Goal: Task Accomplishment & Management: Complete application form

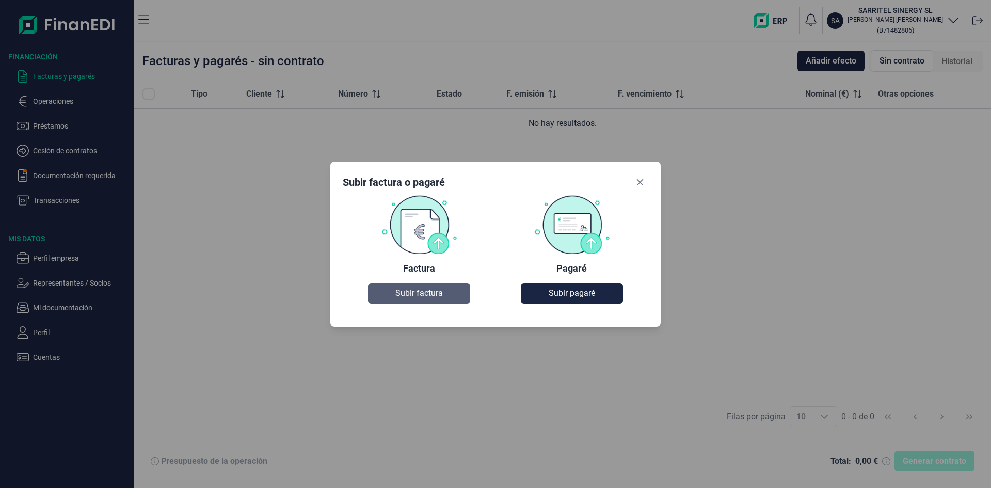
click at [431, 297] on span "Subir factura" at bounding box center [420, 293] width 48 height 12
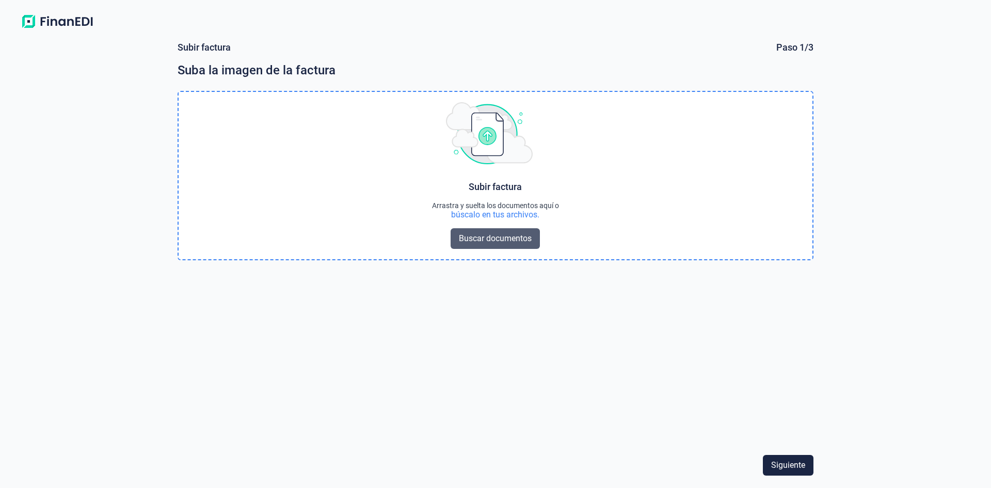
click at [504, 240] on span "Buscar documentos" at bounding box center [495, 238] width 73 height 12
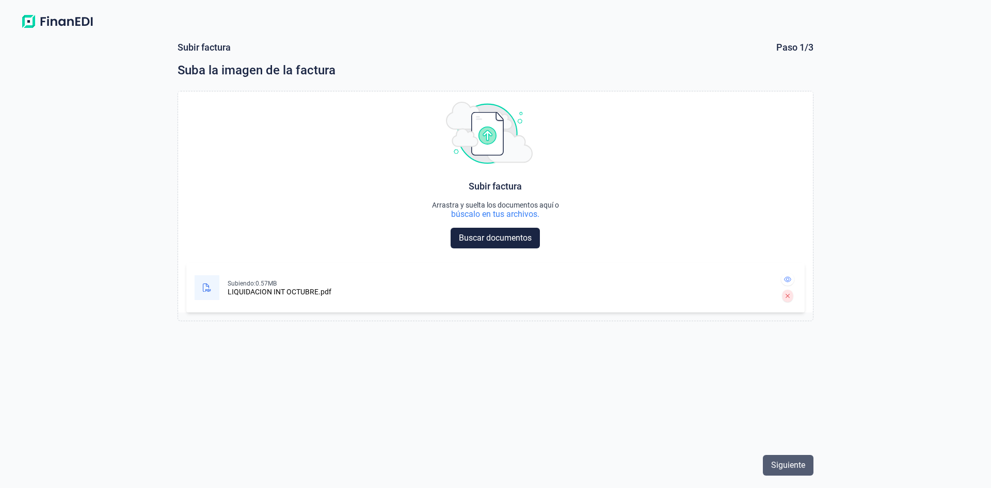
click at [781, 468] on span "Siguiente" at bounding box center [788, 465] width 34 height 12
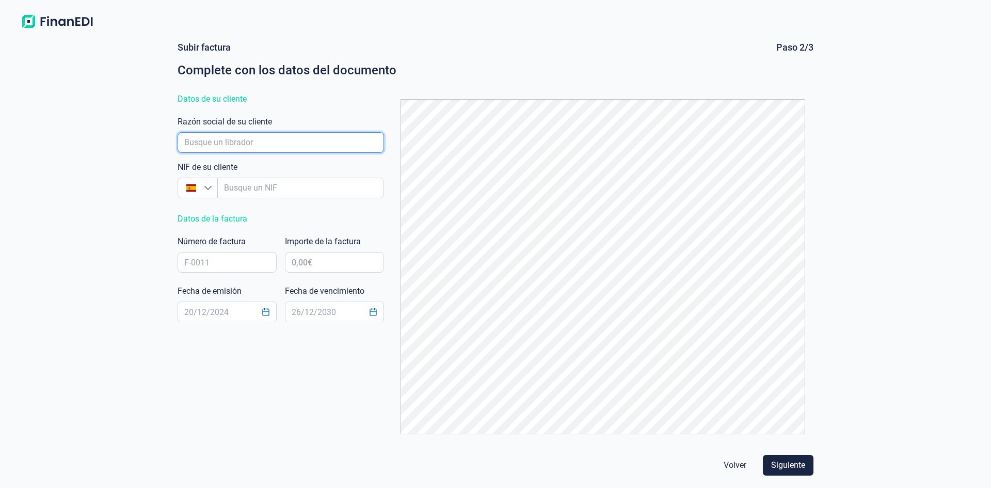
drag, startPoint x: 251, startPoint y: 145, endPoint x: 263, endPoint y: 142, distance: 12.2
click at [251, 145] on input "empresaAutocomplete" at bounding box center [281, 142] width 207 height 21
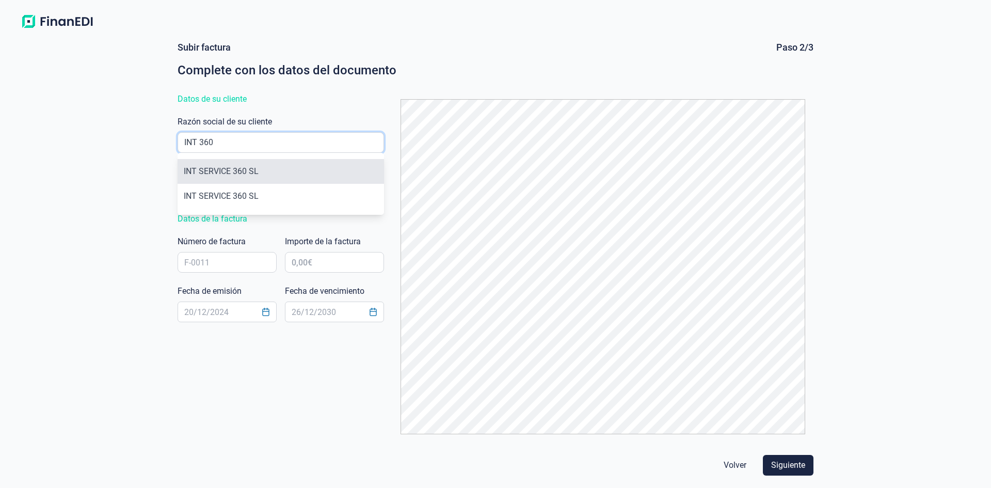
type input "INT 360"
click at [248, 170] on li "INT SERVICE 360 SL" at bounding box center [281, 171] width 207 height 25
type input "B56578867"
type input "INT SERVICE 360 SL"
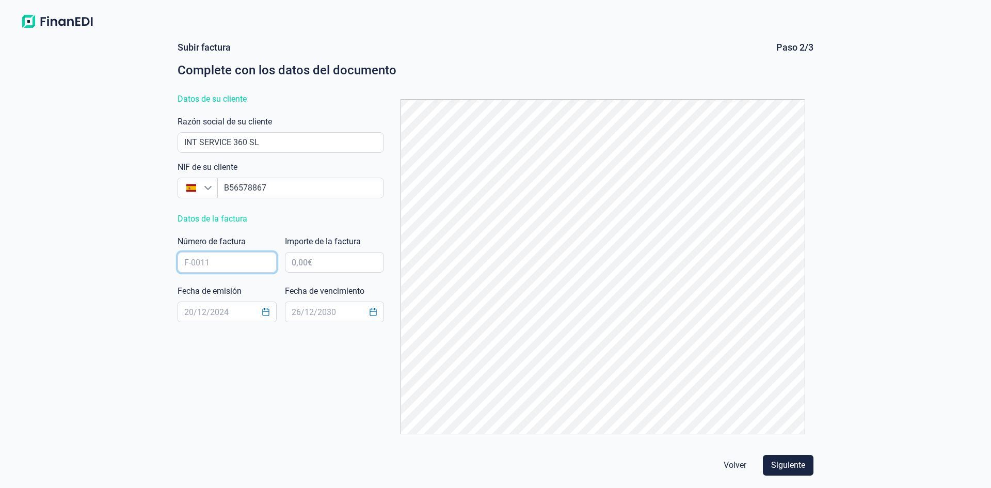
drag, startPoint x: 215, startPoint y: 258, endPoint x: 139, endPoint y: 260, distance: 75.9
click at [119, 261] on div "Subir factura Paso 2/3 Complete con los datos del documento Datos de su cliente…" at bounding box center [495, 260] width 991 height 455
type input "FI-20253110"
click at [336, 264] on input "text" at bounding box center [334, 262] width 99 height 21
click at [345, 264] on input "976.454,00 €" at bounding box center [334, 262] width 99 height 21
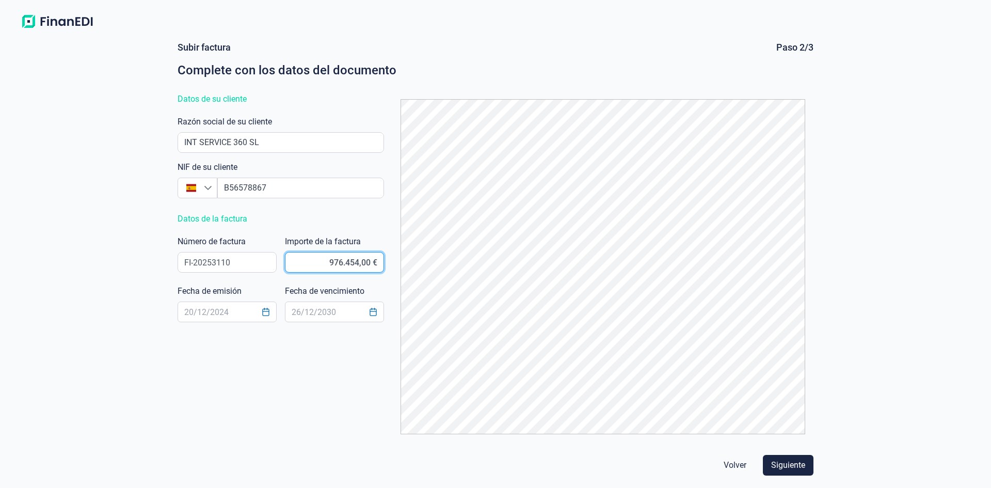
click at [357, 261] on input "976.454,00 €" at bounding box center [334, 262] width 99 height 21
click at [372, 265] on input "976.454,00 €" at bounding box center [334, 262] width 99 height 21
type input "9,00 €"
type input "7,00 €"
type input "9.764,54 €"
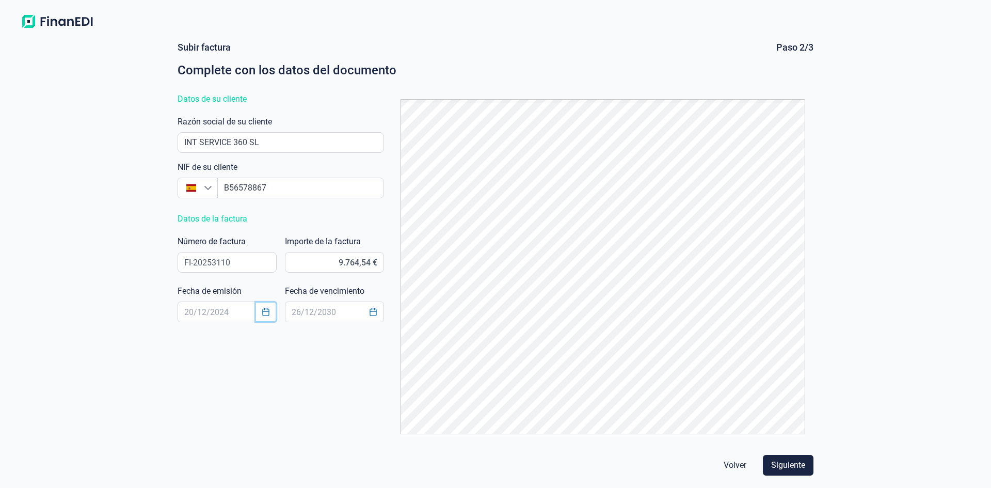
click at [267, 313] on icon "Choose Date" at bounding box center [266, 312] width 8 height 8
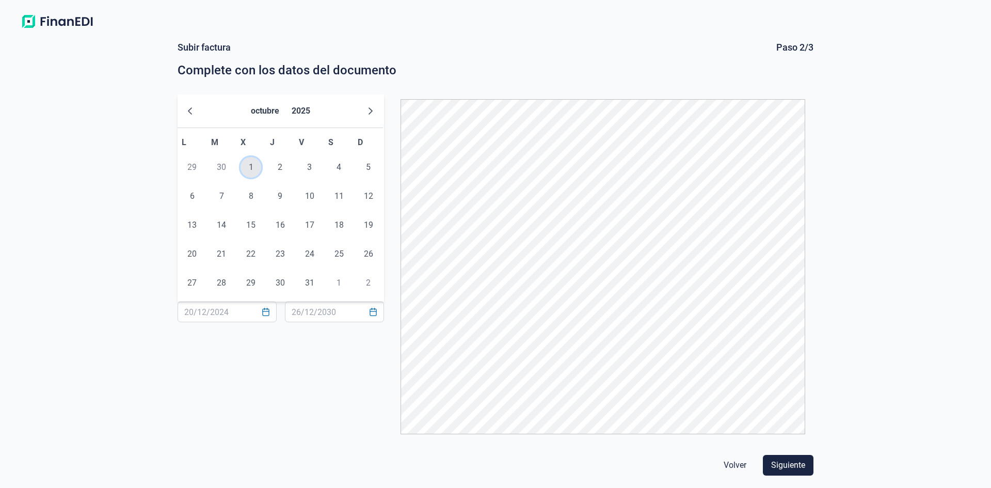
click at [253, 168] on span "1" at bounding box center [251, 167] width 21 height 21
type input "[DATE]"
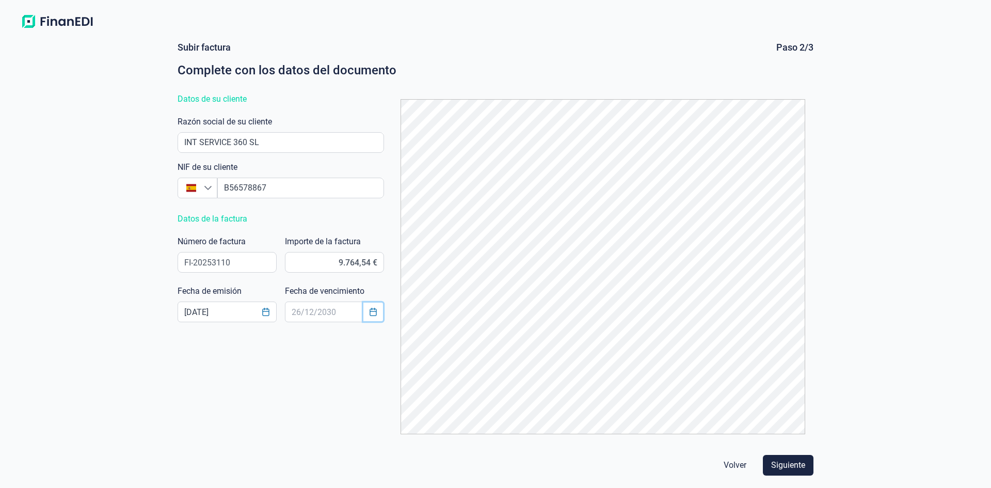
click at [372, 311] on icon "Choose Date" at bounding box center [373, 312] width 7 height 8
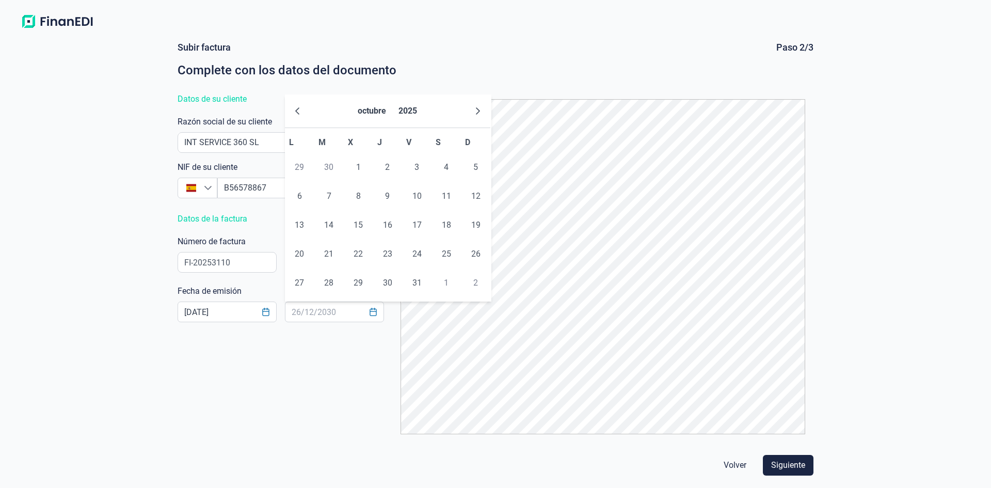
drag, startPoint x: 420, startPoint y: 283, endPoint x: 245, endPoint y: 480, distance: 263.0
click at [415, 287] on span "31" at bounding box center [417, 283] width 21 height 21
type input "[DATE]"
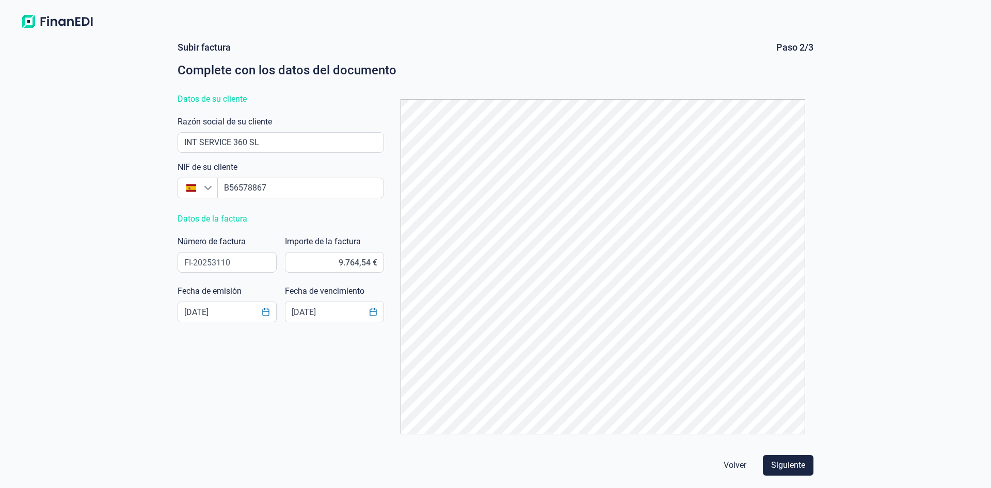
click at [270, 349] on div "Subir factura Paso 2/3 Complete con los datos del documento Datos de su cliente…" at bounding box center [495, 241] width 644 height 401
click at [797, 465] on span "Siguiente" at bounding box center [788, 465] width 34 height 12
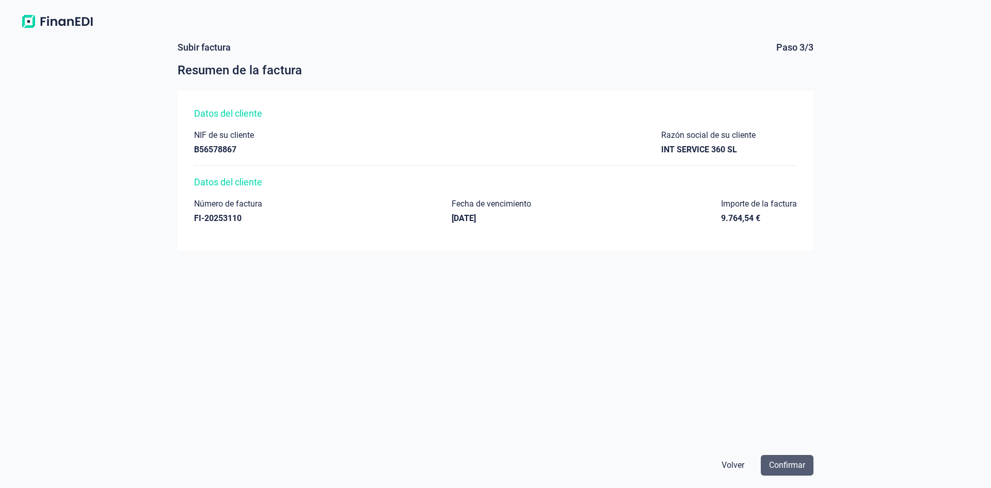
click at [789, 463] on span "Confirmar" at bounding box center [787, 465] width 36 height 12
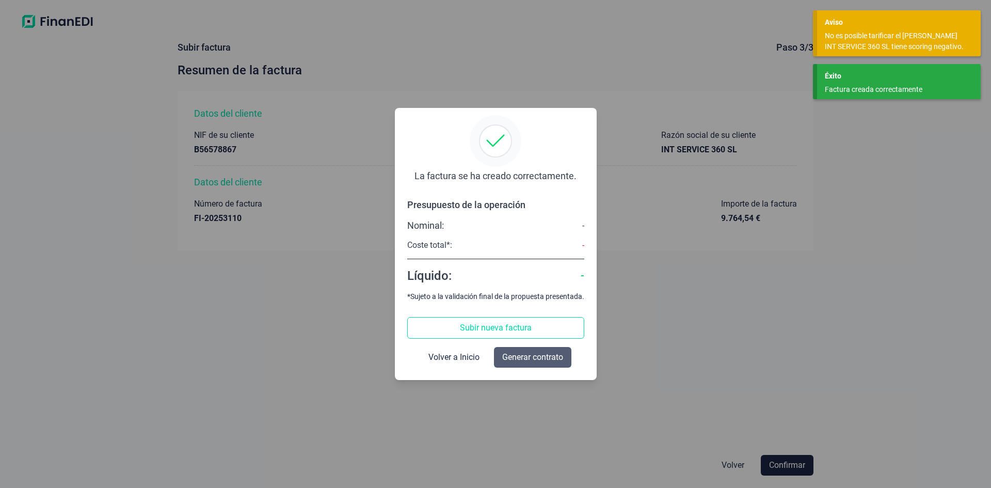
click at [529, 361] on span "Generar contrato" at bounding box center [532, 357] width 61 height 12
select select "ES"
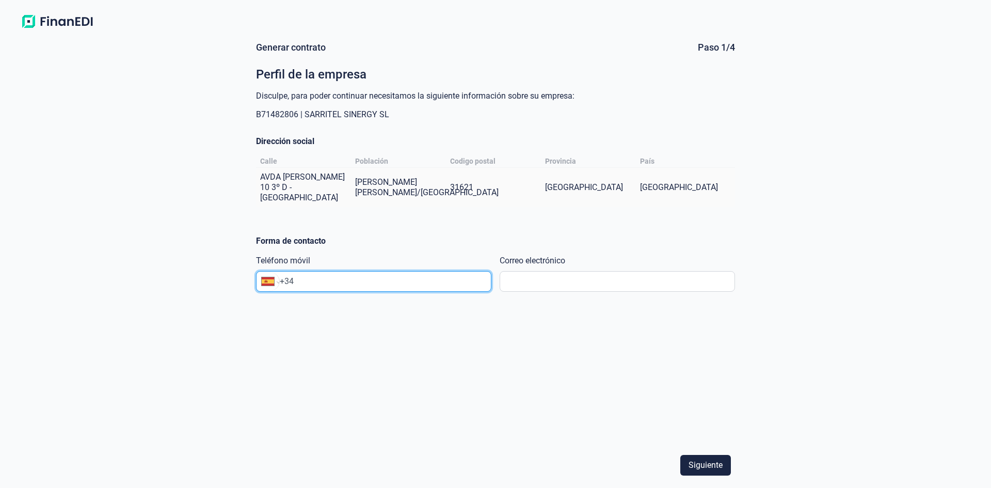
click at [320, 278] on input "+34" at bounding box center [385, 281] width 211 height 12
type input "[PHONE_NUMBER]"
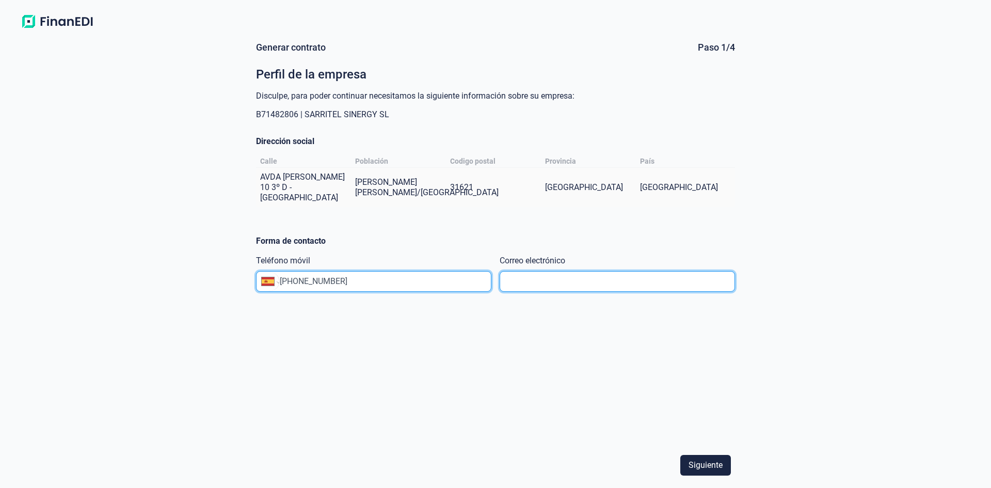
click at [591, 282] on input "text" at bounding box center [617, 281] width 235 height 21
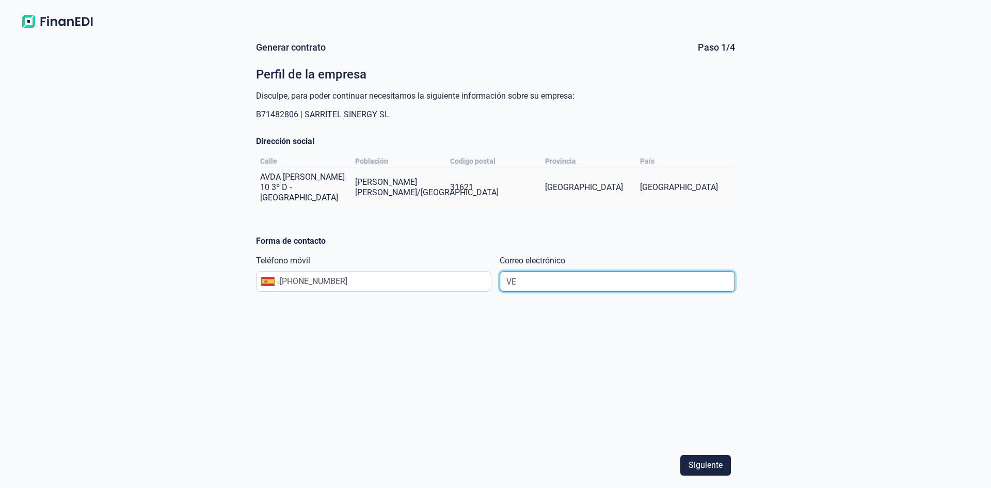
type input "V"
type input "[PERSON_NAME][EMAIL_ADDRESS][DOMAIN_NAME]"
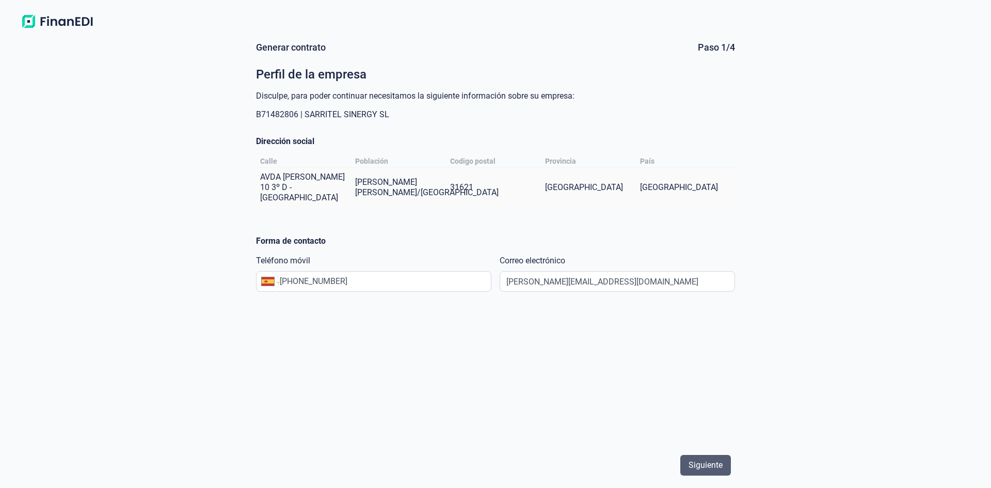
click at [706, 470] on span "Siguiente" at bounding box center [706, 465] width 34 height 12
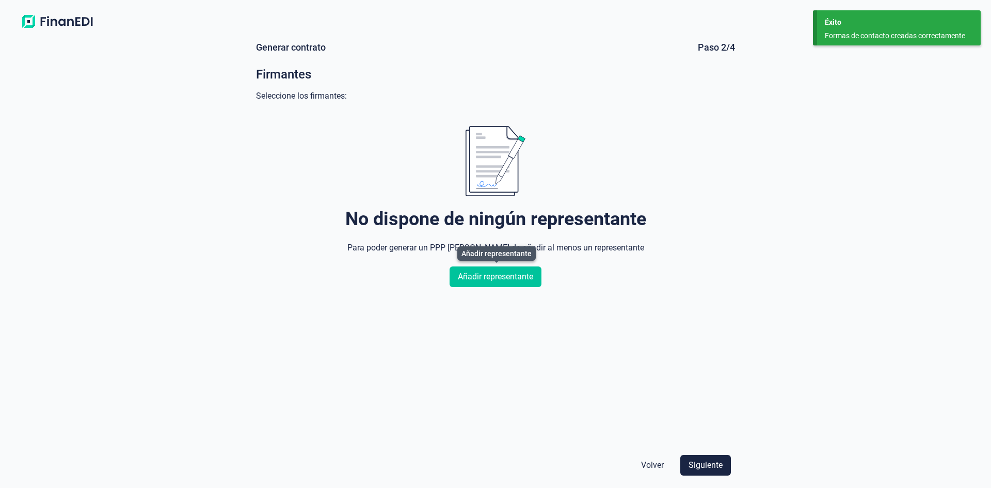
click at [489, 279] on span "Añadir representante" at bounding box center [495, 277] width 75 height 12
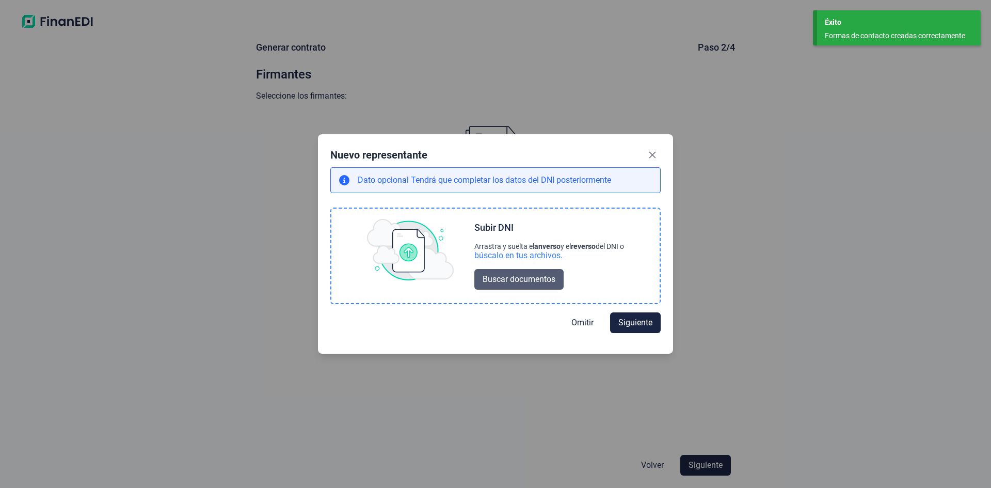
click at [530, 280] on span "Buscar documentos" at bounding box center [519, 279] width 73 height 12
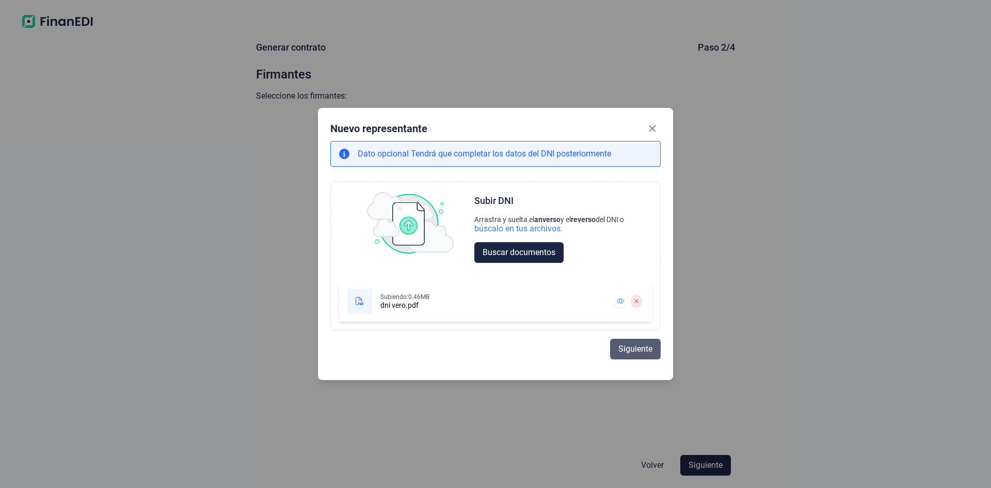
click at [631, 356] on button "Siguiente" at bounding box center [635, 349] width 51 height 21
select select "ES"
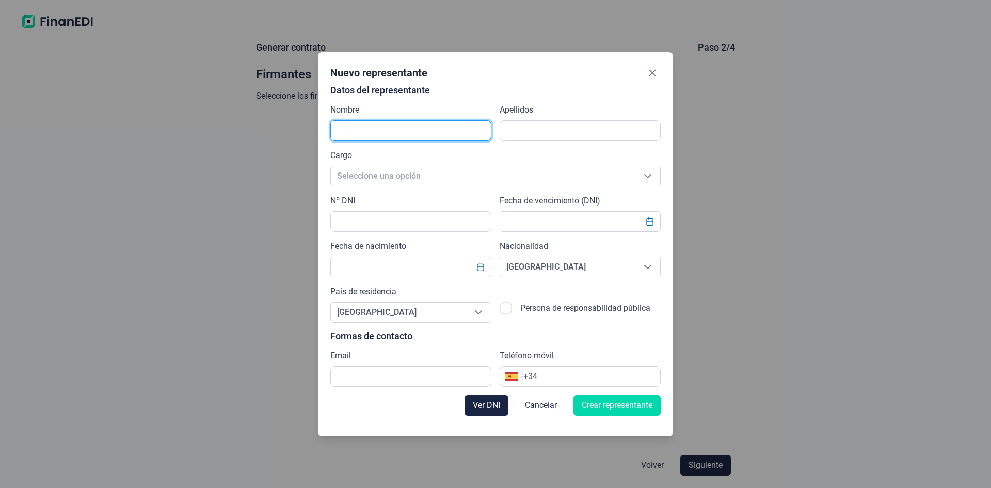
click at [359, 129] on input "text" at bounding box center [410, 130] width 161 height 21
type input "VERONICA"
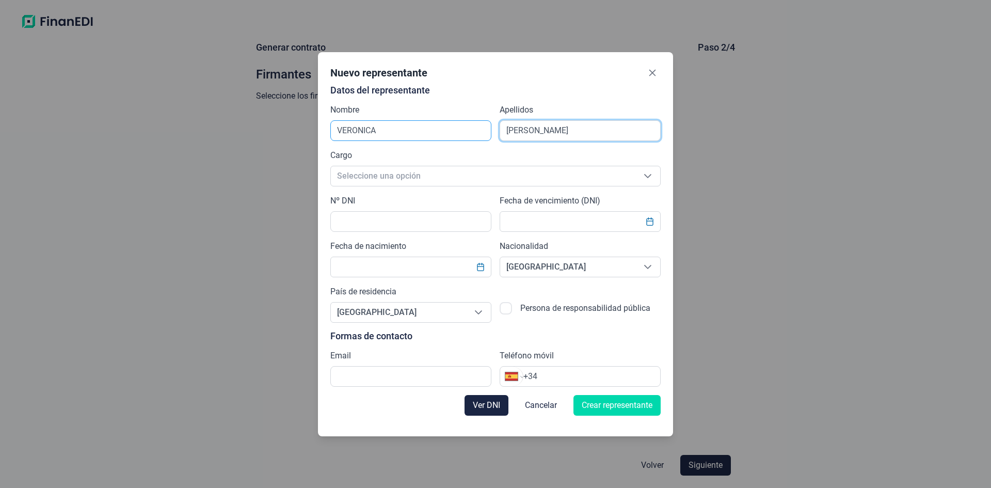
type input "[PERSON_NAME]"
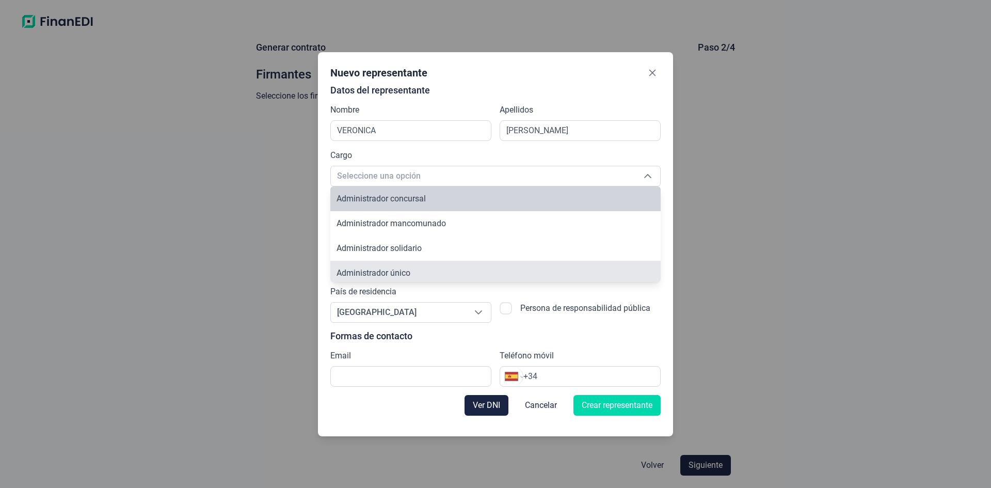
scroll to position [4, 0]
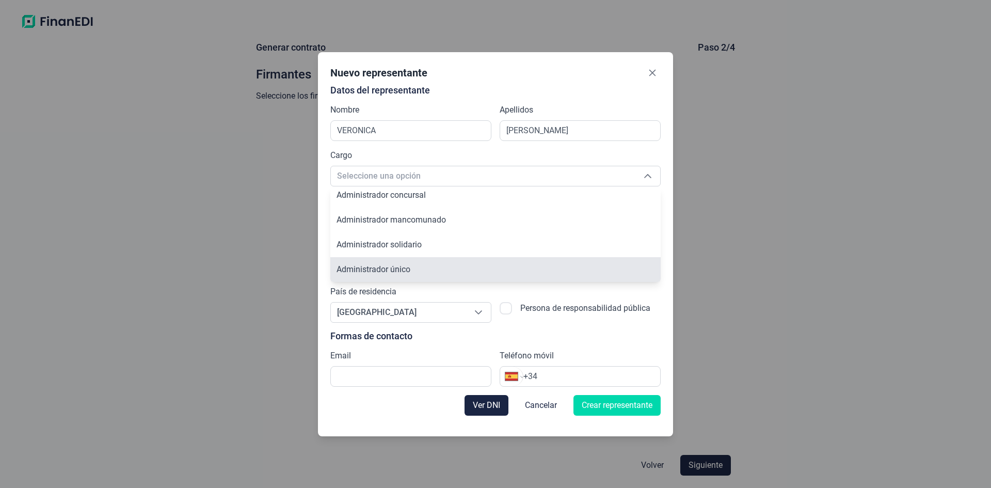
click at [423, 271] on li "Administrador único" at bounding box center [495, 269] width 330 height 25
type input "Administrador único"
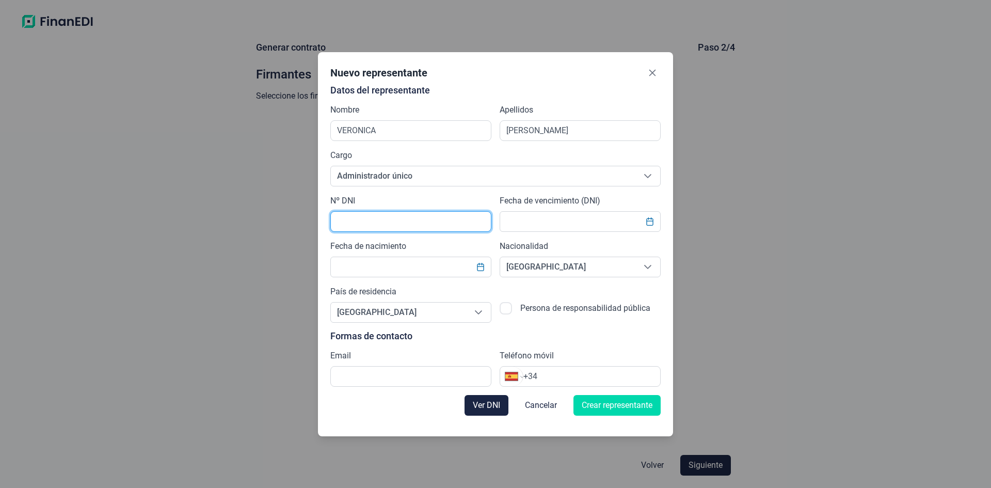
click at [353, 225] on input "text" at bounding box center [410, 221] width 161 height 21
type input "72803515M"
click at [647, 226] on button "Choose Date" at bounding box center [650, 221] width 20 height 19
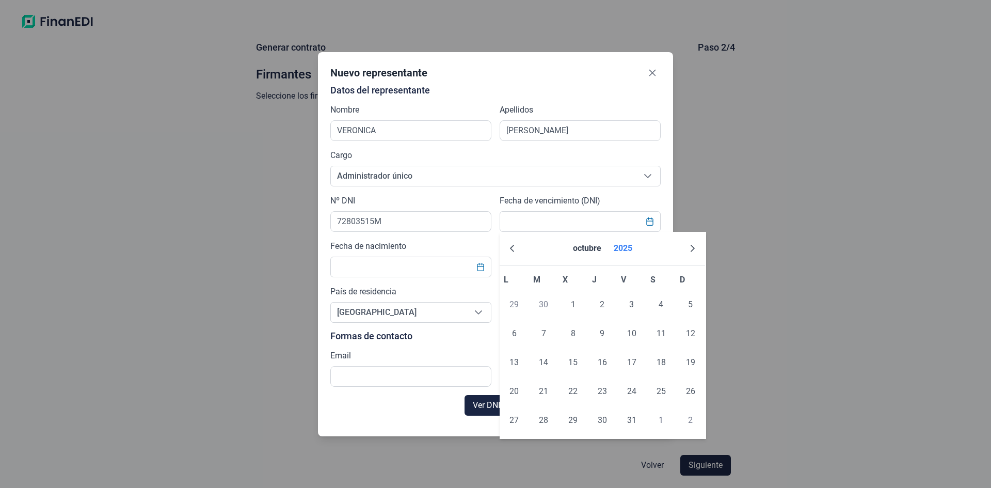
click at [624, 248] on button "2025" at bounding box center [623, 248] width 27 height 25
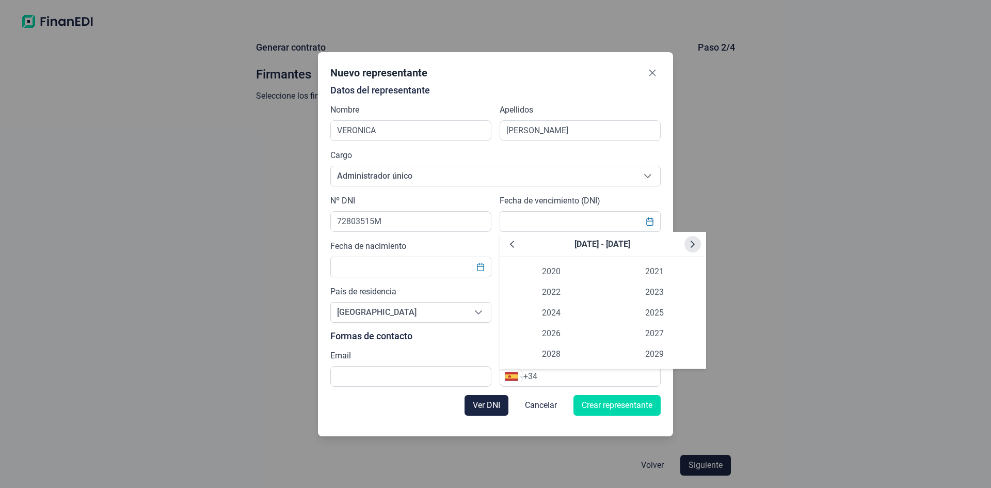
click at [695, 244] on icon "Next Decade" at bounding box center [693, 244] width 8 height 8
click at [694, 244] on icon "Next Decade" at bounding box center [693, 244] width 4 height 7
click at [511, 244] on icon "Previous Decade" at bounding box center [512, 244] width 4 height 7
click at [549, 307] on span "2034" at bounding box center [551, 313] width 103 height 21
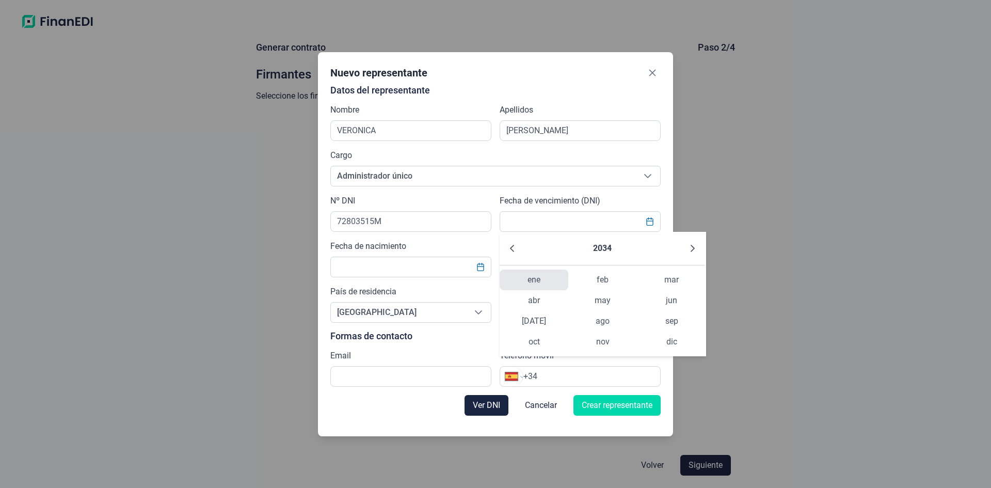
click at [530, 281] on span "ene" at bounding box center [534, 280] width 69 height 21
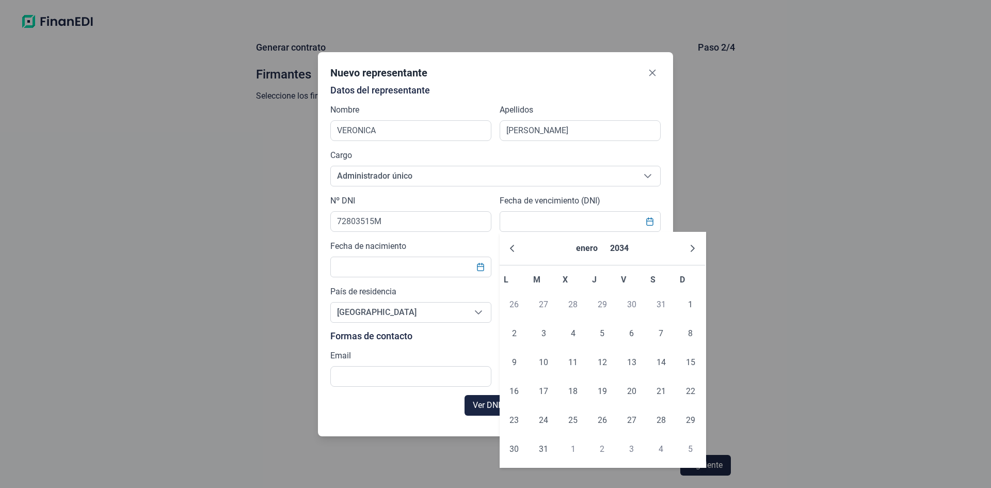
click at [779, 200] on div "Nuevo representante Datos del representante Nombre [PERSON_NAME] Apellidos [PER…" at bounding box center [495, 244] width 991 height 488
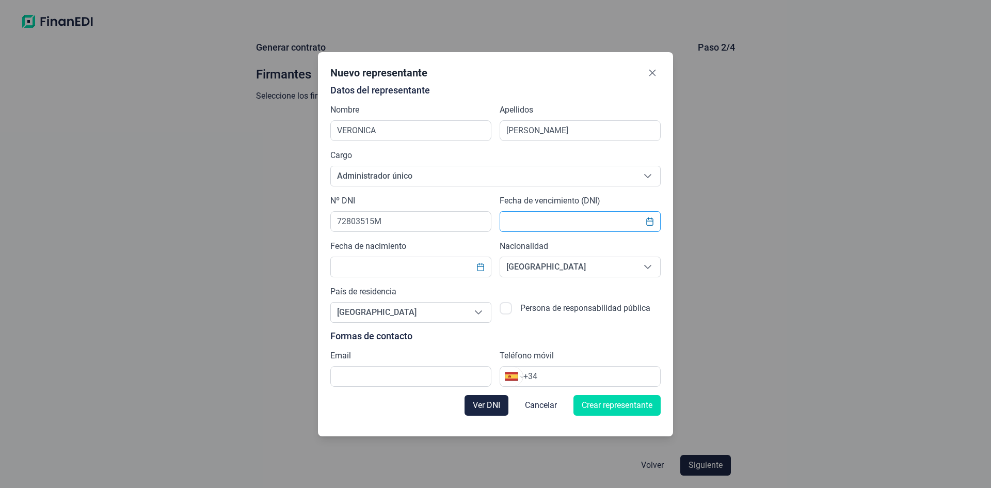
click at [587, 225] on input "text" at bounding box center [580, 221] width 161 height 21
click at [650, 221] on icon "Choose Date" at bounding box center [649, 221] width 7 height 8
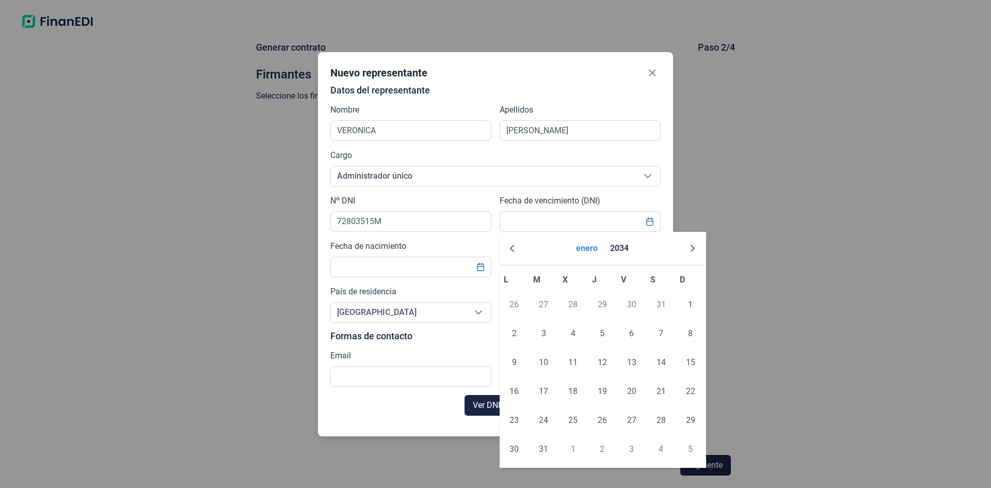
click at [591, 250] on button "enero" at bounding box center [587, 248] width 30 height 25
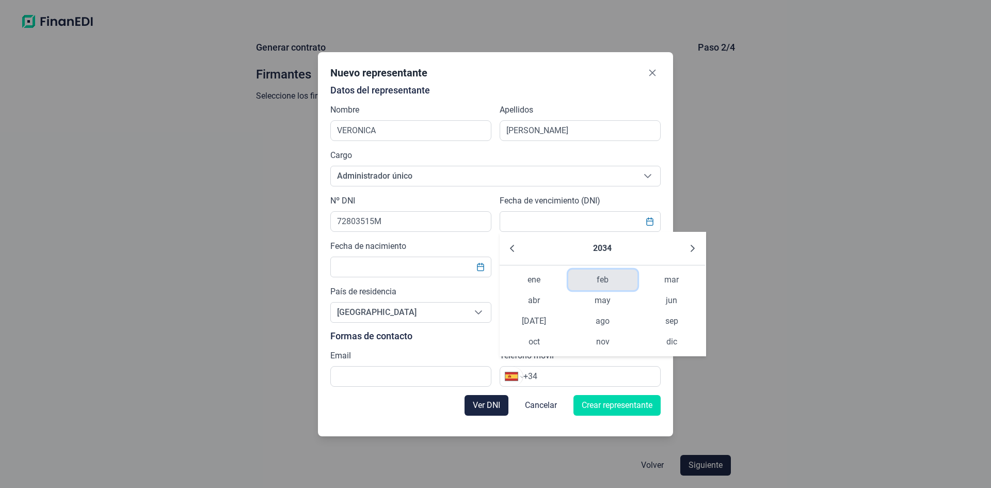
click at [599, 281] on span "feb" at bounding box center [602, 280] width 69 height 21
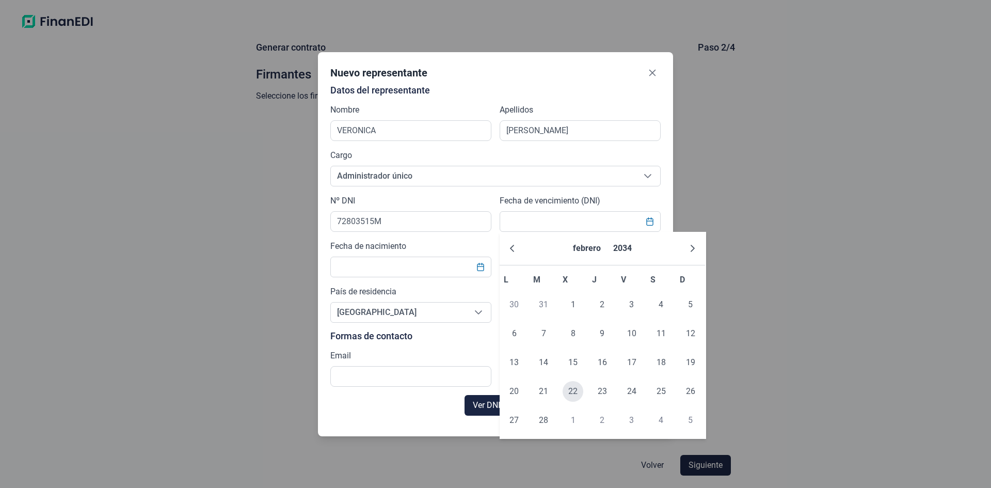
click at [575, 393] on span "22" at bounding box center [573, 391] width 21 height 21
type input "[DATE]"
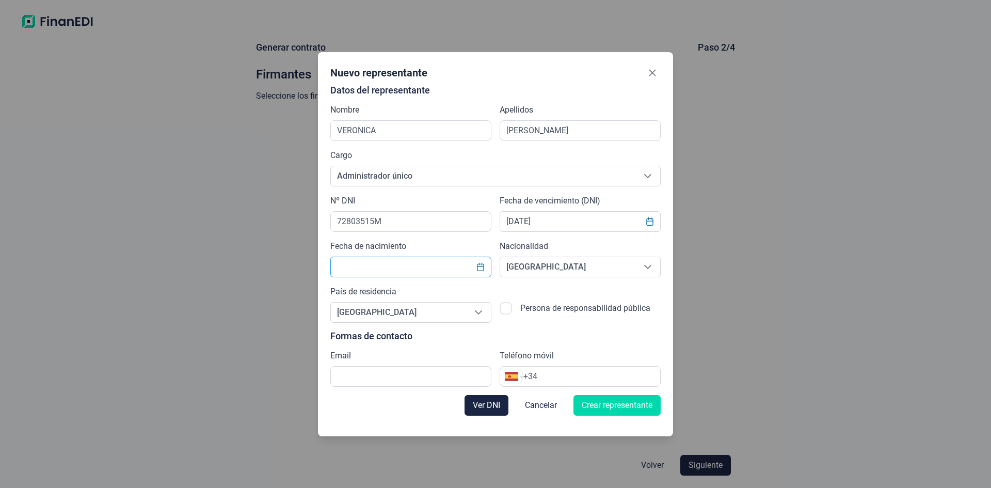
click at [392, 273] on input "text" at bounding box center [410, 267] width 161 height 21
drag, startPoint x: 485, startPoint y: 271, endPoint x: 476, endPoint y: 269, distance: 9.9
click at [485, 271] on button "Choose Date" at bounding box center [481, 267] width 20 height 19
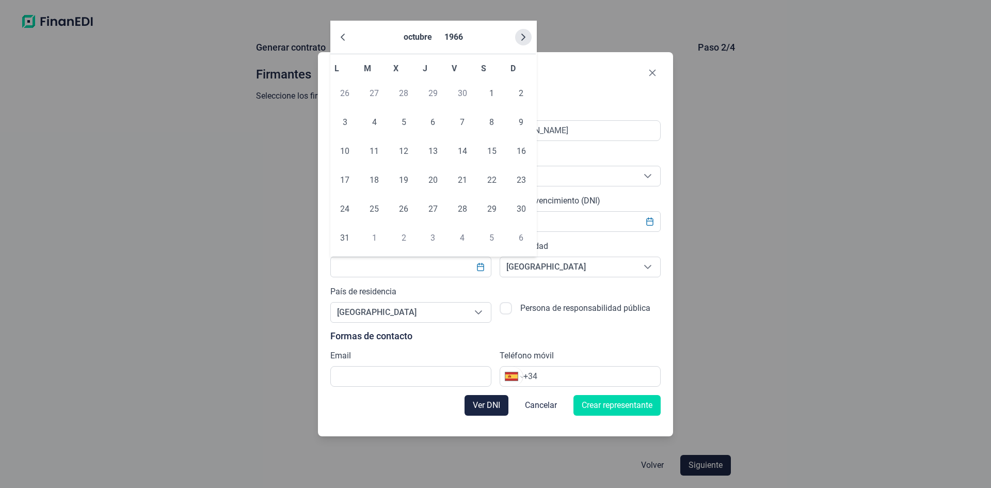
click at [521, 37] on icon "Next Month" at bounding box center [523, 37] width 8 height 8
click at [455, 35] on button "1966" at bounding box center [458, 37] width 27 height 25
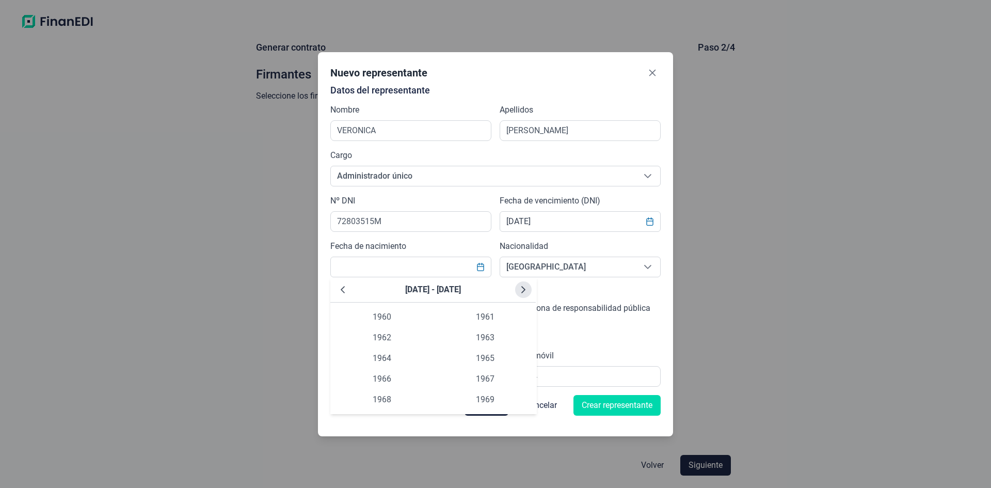
click at [527, 290] on icon "Next Decade" at bounding box center [523, 290] width 8 height 8
click at [527, 289] on icon "Next Decade" at bounding box center [523, 290] width 8 height 8
click at [481, 318] on span "1981" at bounding box center [485, 317] width 103 height 21
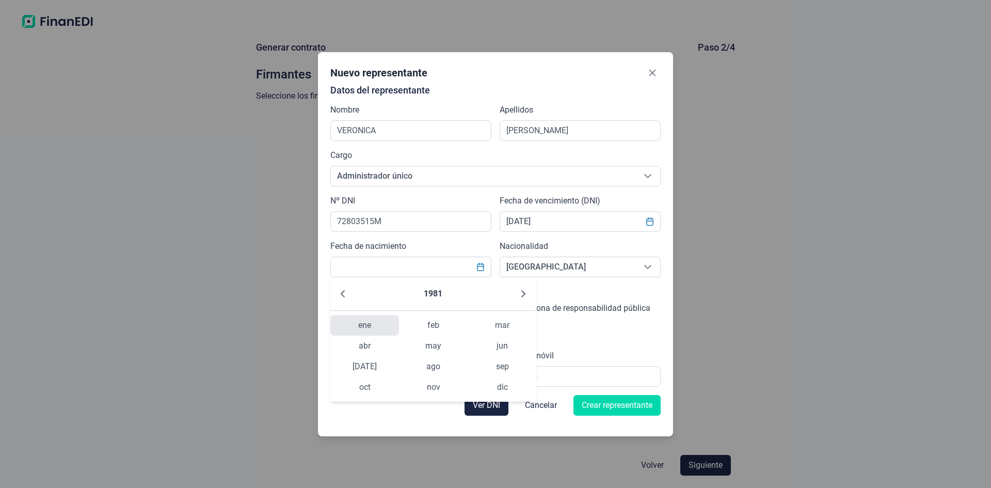
click at [374, 328] on span "ene" at bounding box center [364, 325] width 69 height 21
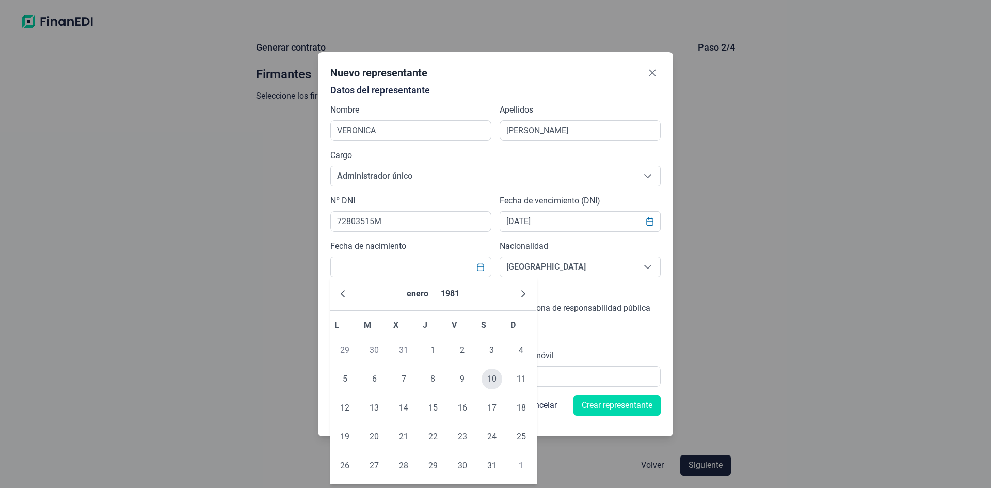
click at [495, 381] on span "10" at bounding box center [492, 379] width 21 height 21
type input "[DATE]"
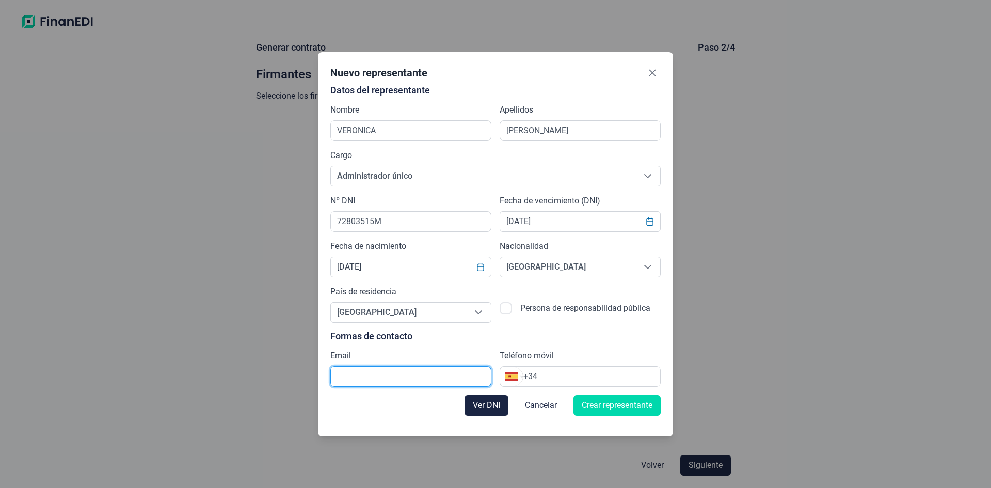
click at [363, 375] on input "text" at bounding box center [410, 376] width 161 height 21
click at [386, 375] on input "[PERSON_NAME][EMAIL_ADDRESS][DOMAIN_NAME]" at bounding box center [410, 376] width 161 height 21
type input "[PERSON_NAME][EMAIL_ADDRESS][DOMAIN_NAME]"
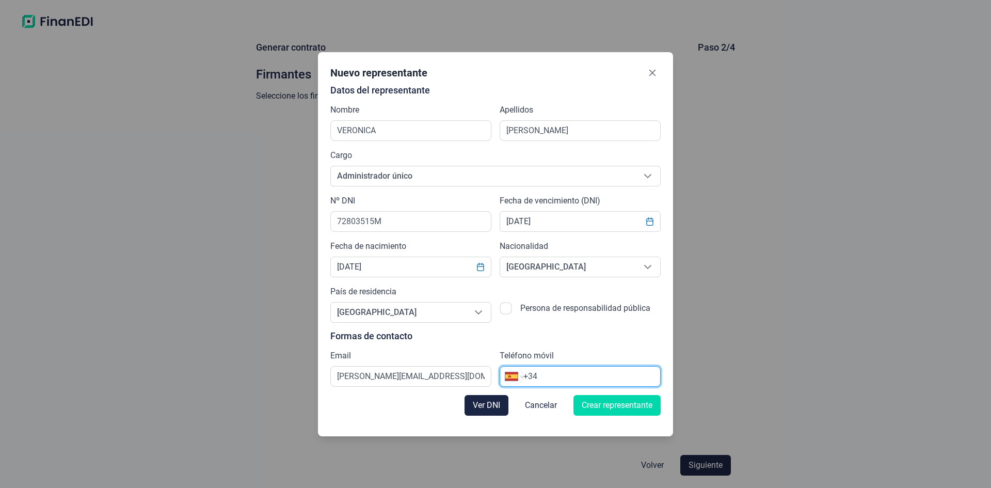
click at [569, 382] on input "+34" at bounding box center [592, 376] width 137 height 12
type input "[PHONE_NUMBER]"
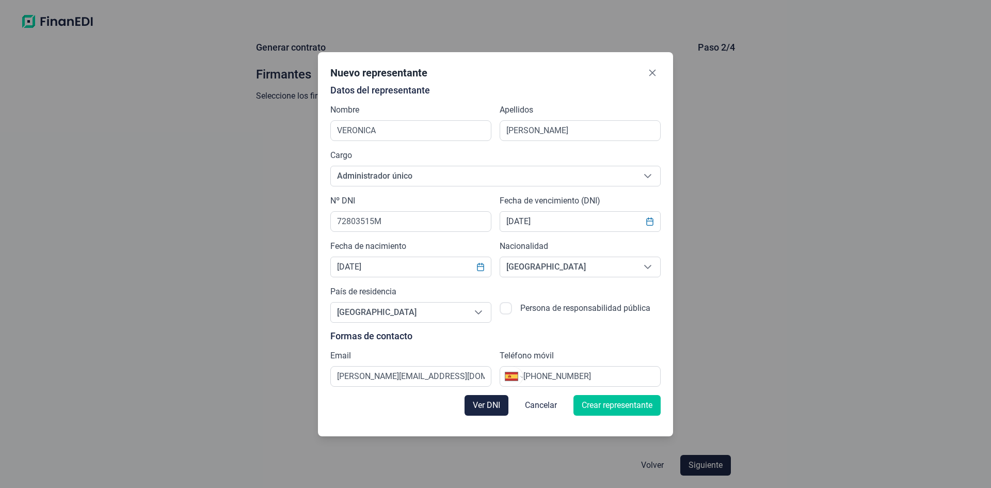
click at [616, 410] on span "Crear representante" at bounding box center [617, 405] width 71 height 12
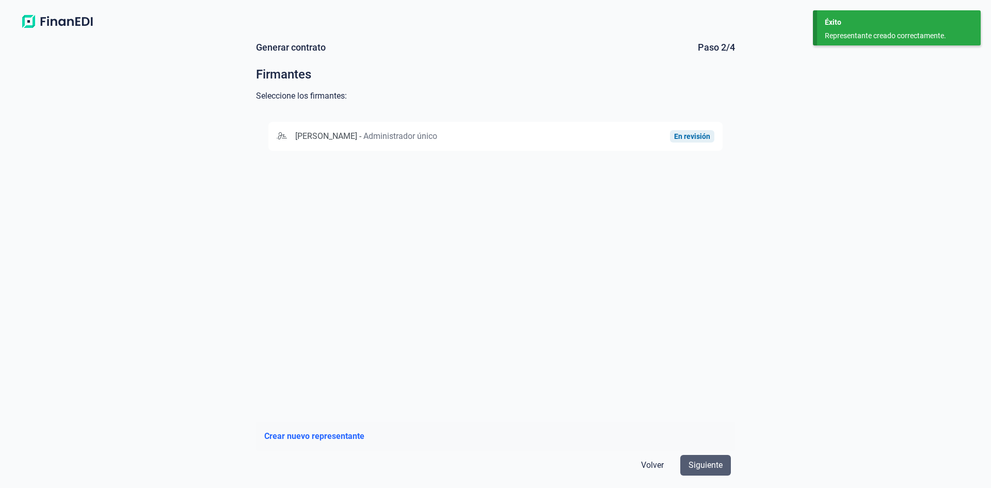
click at [710, 461] on span "Siguiente" at bounding box center [706, 465] width 34 height 12
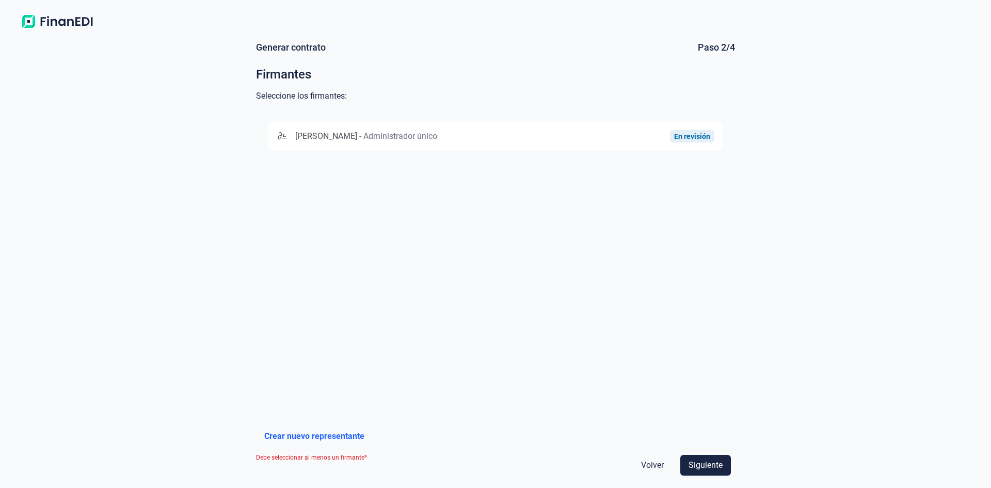
click at [357, 134] on span "[PERSON_NAME]" at bounding box center [326, 136] width 62 height 10
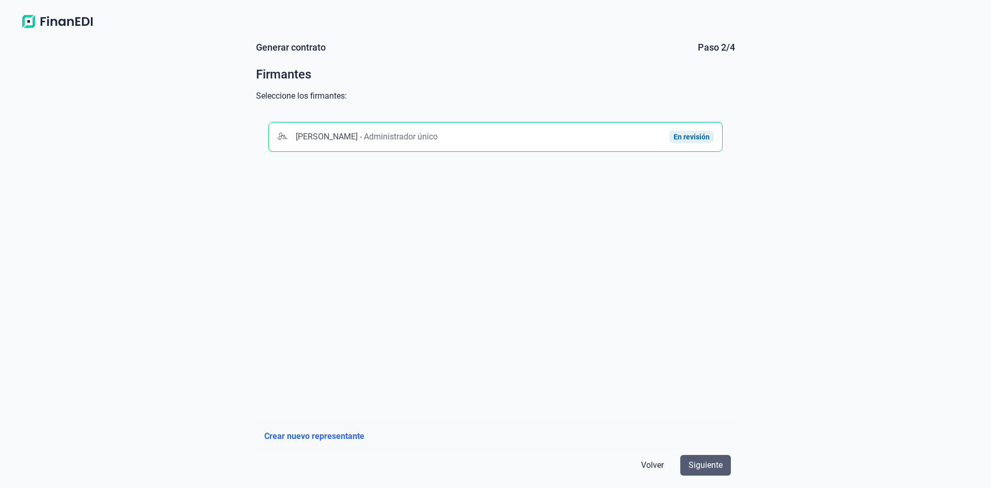
click at [707, 461] on span "Siguiente" at bounding box center [706, 465] width 34 height 12
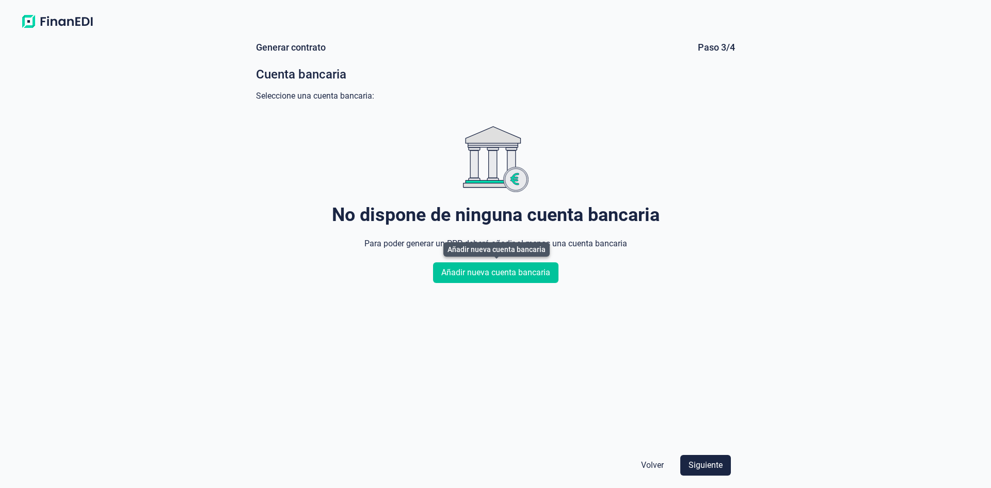
click at [521, 278] on span "Añadir nueva cuenta bancaria" at bounding box center [495, 272] width 109 height 12
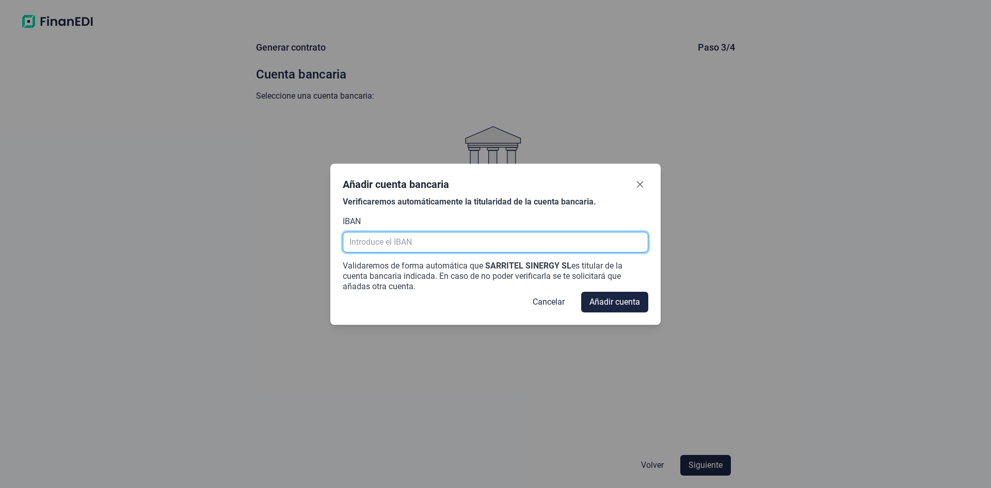
click at [423, 243] on input "text" at bounding box center [496, 242] width 306 height 21
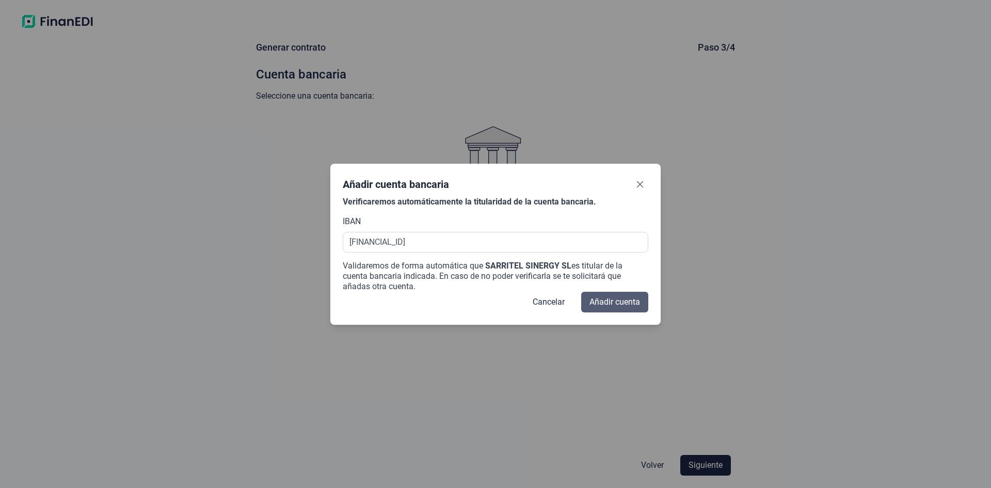
type input "[FINANCIAL_ID]"
click at [606, 301] on span "Añadir cuenta" at bounding box center [615, 302] width 51 height 12
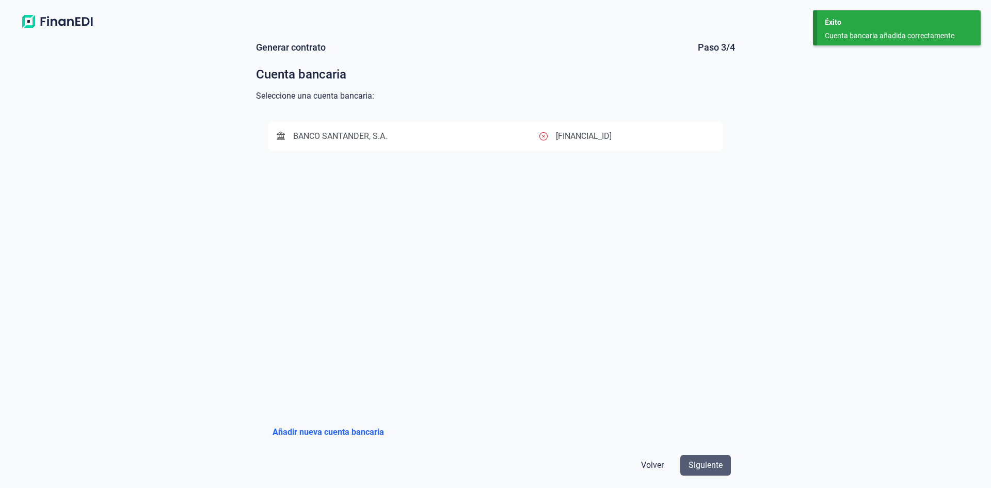
click at [707, 470] on span "Siguiente" at bounding box center [706, 465] width 34 height 12
click at [703, 465] on span "Siguiente" at bounding box center [706, 465] width 34 height 12
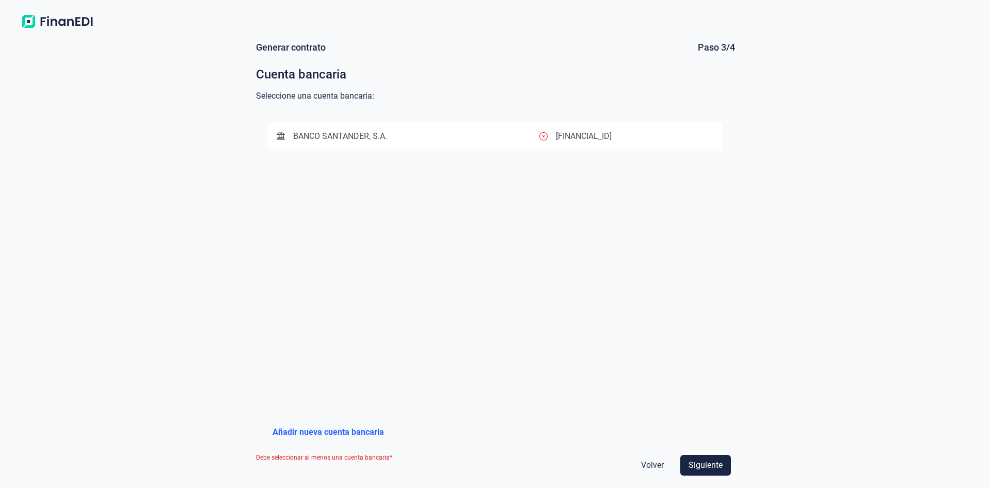
click at [370, 135] on span "BANCO SANTANDER, S.A." at bounding box center [340, 136] width 94 height 10
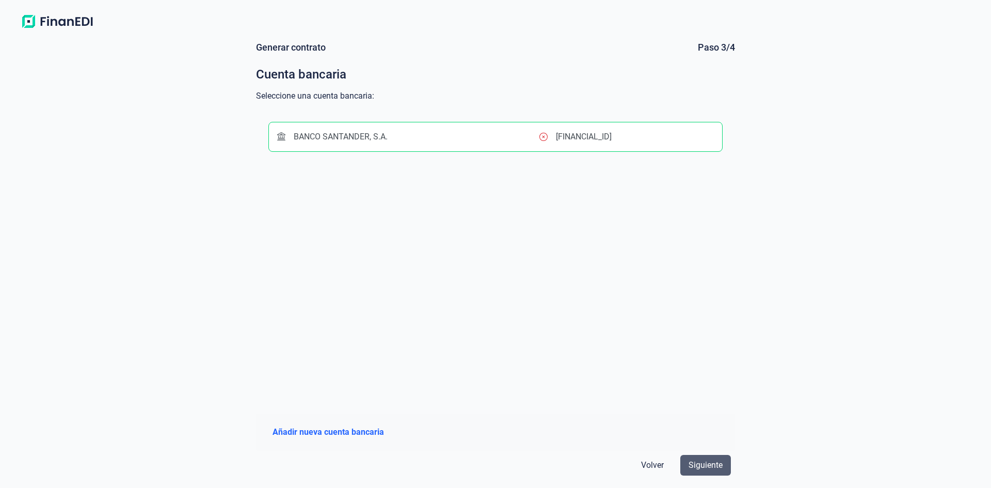
click at [703, 467] on span "Siguiente" at bounding box center [706, 465] width 34 height 12
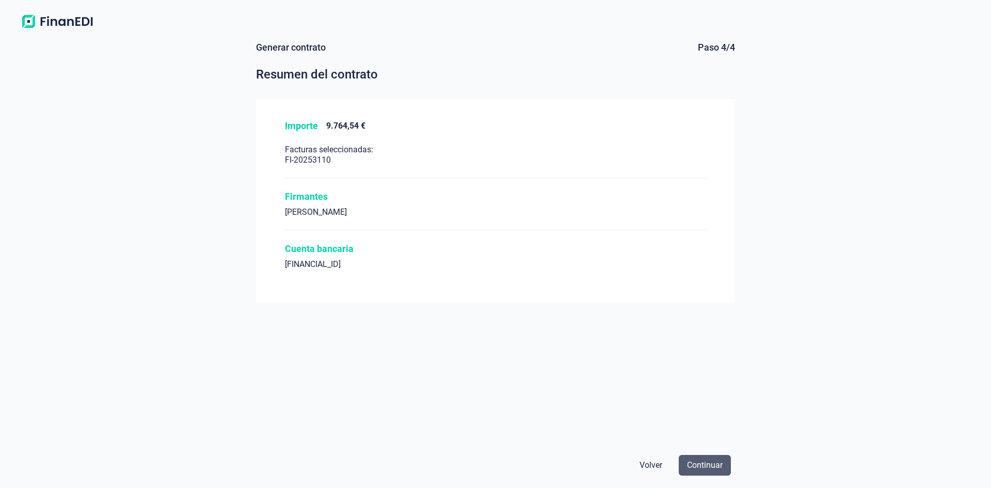
click at [712, 466] on span "Continuar" at bounding box center [705, 465] width 36 height 12
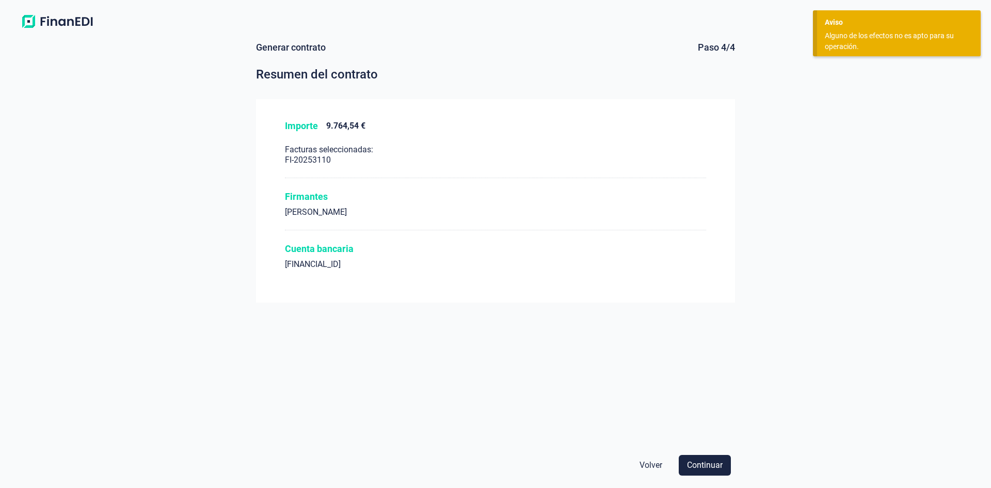
click at [453, 373] on div "Generar contrato Paso 4/4 Resumen del contrato Importe 9.764,54 € Facturas sele…" at bounding box center [495, 245] width 479 height 409
click at [386, 251] on div "Cuenta bancaria" at bounding box center [495, 249] width 421 height 12
click at [864, 269] on div "Generar contrato Paso 4/4 Resumen del contrato Importe 9.764,54 € Facturas sele…" at bounding box center [495, 260] width 991 height 455
click at [881, 27] on div "Aviso" at bounding box center [899, 22] width 148 height 11
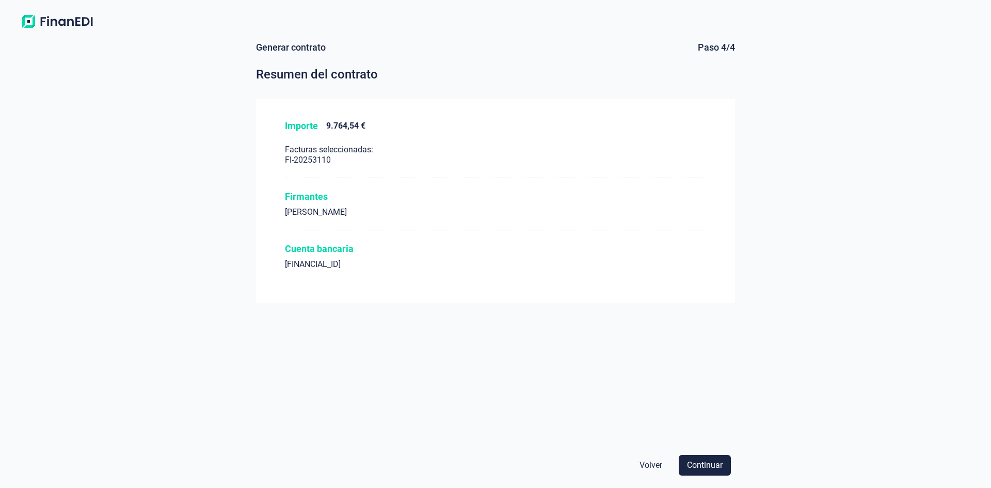
click at [878, 32] on div "Alguno de los efectos no es apto para su operación." at bounding box center [895, 41] width 140 height 22
click at [392, 271] on div "Cuenta bancaria [FINANCIAL_ID]" at bounding box center [495, 262] width 421 height 39
click at [707, 467] on span "Continuar" at bounding box center [705, 465] width 36 height 12
click at [311, 255] on div "Cuenta bancaria [FINANCIAL_ID]" at bounding box center [495, 262] width 421 height 39
click at [651, 462] on span "Volver" at bounding box center [651, 465] width 23 height 12
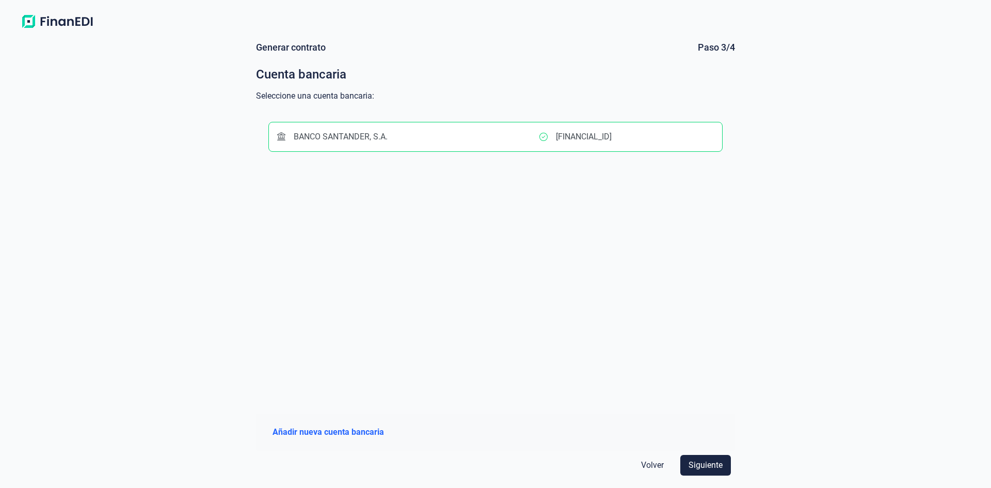
click at [651, 464] on span "Volver" at bounding box center [652, 465] width 23 height 12
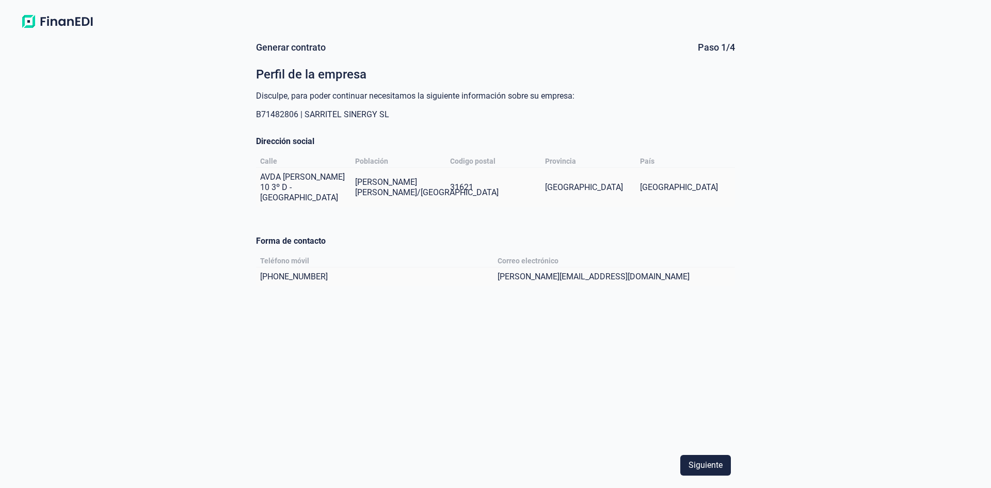
click at [339, 189] on div "AVDA [PERSON_NAME] 10 3º D - [GEOGRAPHIC_DATA]" at bounding box center [305, 187] width 91 height 31
click at [700, 463] on span "Siguiente" at bounding box center [706, 465] width 34 height 12
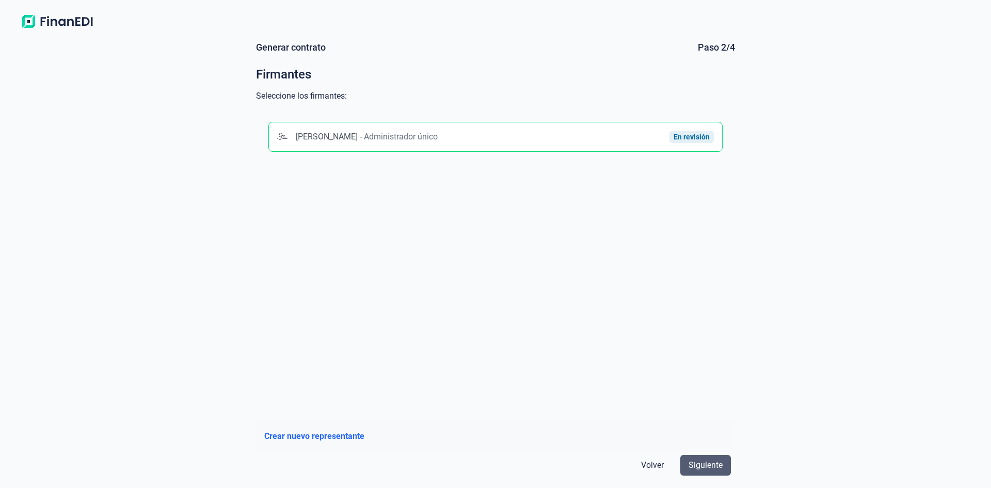
click at [700, 464] on span "Siguiente" at bounding box center [706, 465] width 34 height 12
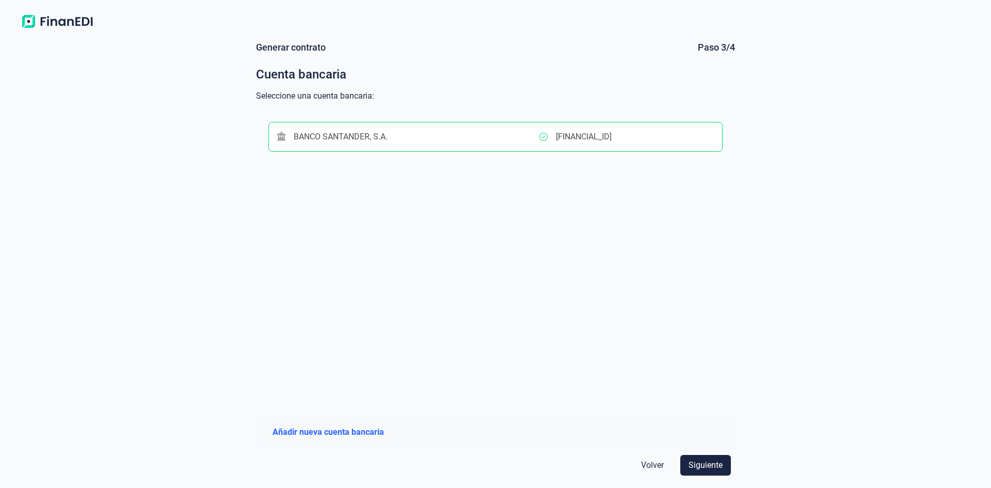
click at [700, 464] on span "Siguiente" at bounding box center [706, 465] width 34 height 12
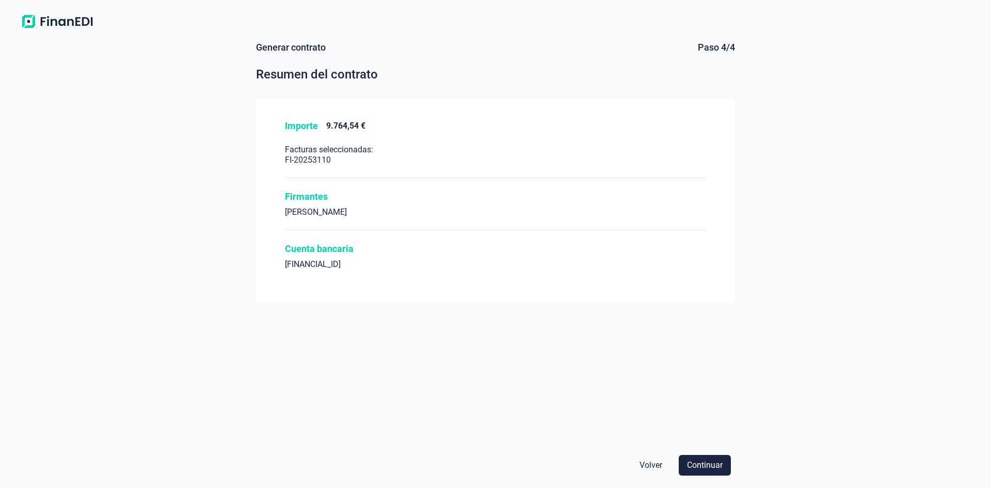
click at [700, 464] on span "Continuar" at bounding box center [705, 465] width 36 height 12
drag, startPoint x: 394, startPoint y: 265, endPoint x: 274, endPoint y: 261, distance: 120.4
click at [274, 261] on div "Importe 9.764,54 € Facturas seleccionadas: FI-20253110 Firmantes [PERSON_NAME] …" at bounding box center [495, 200] width 479 height 203
click at [402, 262] on div "[FINANCIAL_ID]" at bounding box center [495, 264] width 421 height 10
click at [397, 264] on div "[FINANCIAL_ID]" at bounding box center [495, 264] width 421 height 10
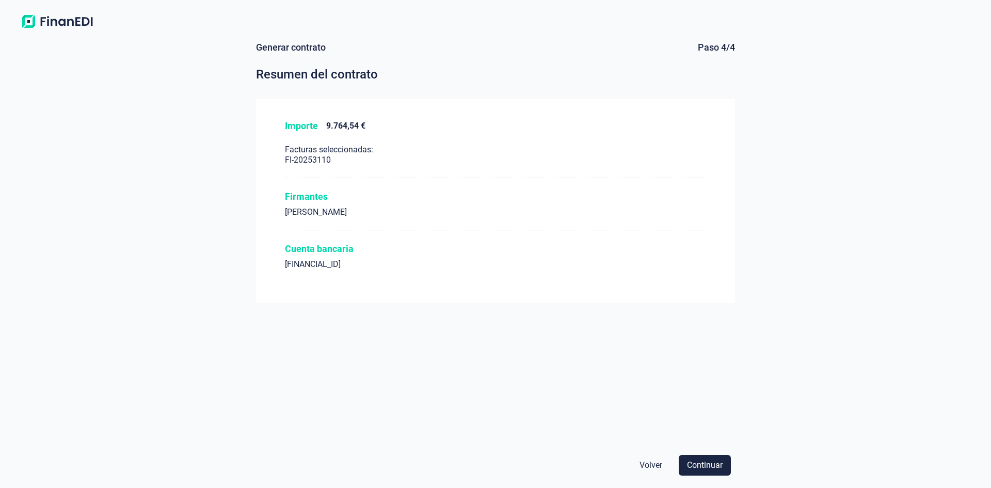
click at [396, 264] on div "[FINANCIAL_ID]" at bounding box center [495, 264] width 421 height 10
drag, startPoint x: 396, startPoint y: 264, endPoint x: 363, endPoint y: 260, distance: 33.3
click at [363, 260] on div "[FINANCIAL_ID]" at bounding box center [495, 264] width 421 height 10
click at [375, 338] on div "Generar contrato Paso 4/4 Resumen del contrato Importe 9.764,54 € Facturas sele…" at bounding box center [495, 245] width 479 height 409
click at [701, 464] on span "Continuar" at bounding box center [705, 465] width 36 height 12
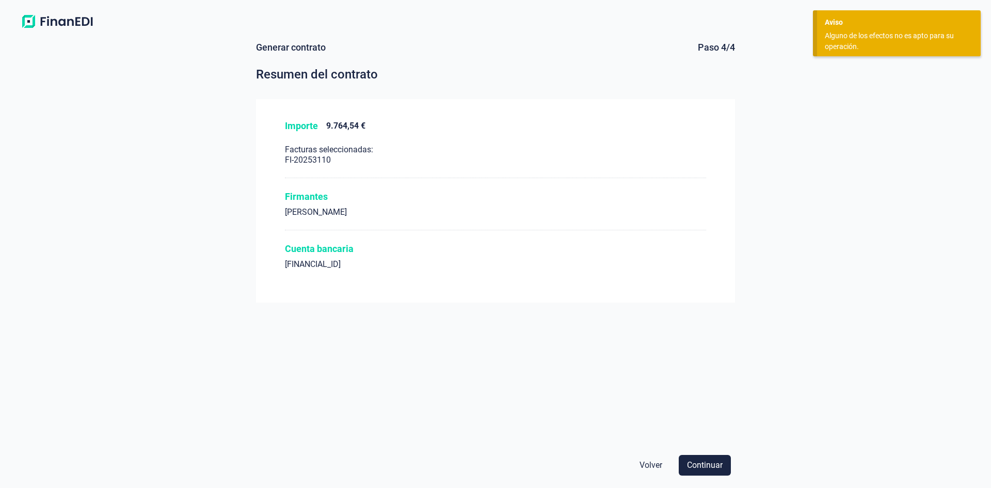
click at [657, 461] on span "Volver" at bounding box center [651, 465] width 23 height 12
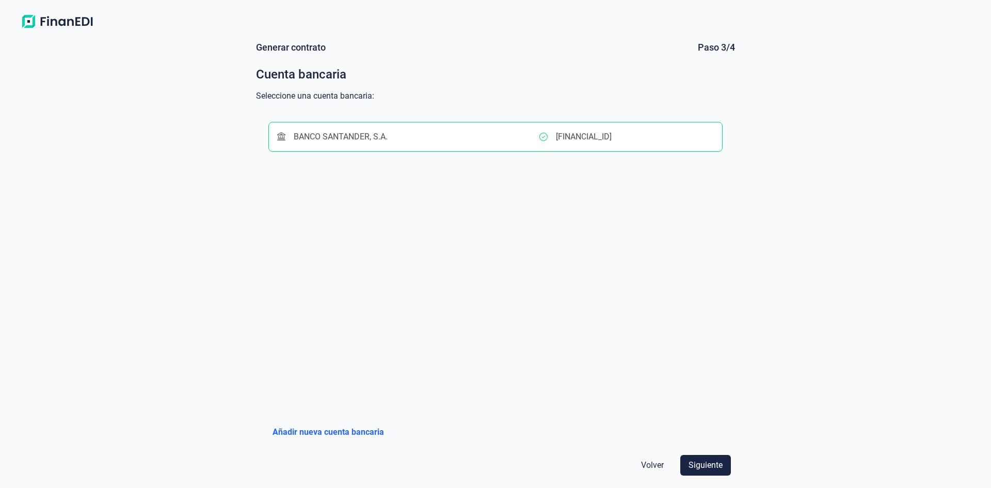
click at [653, 464] on span "Volver" at bounding box center [652, 465] width 23 height 12
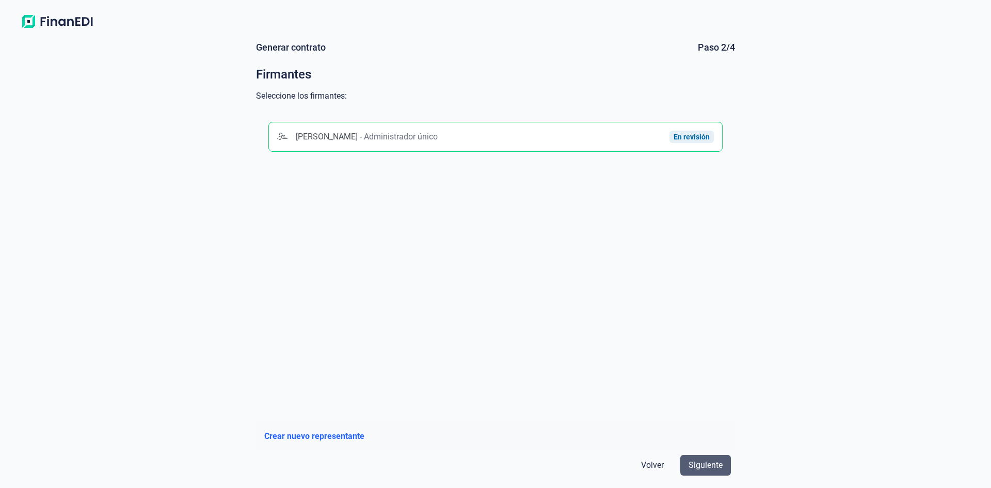
click at [708, 466] on span "Siguiente" at bounding box center [706, 465] width 34 height 12
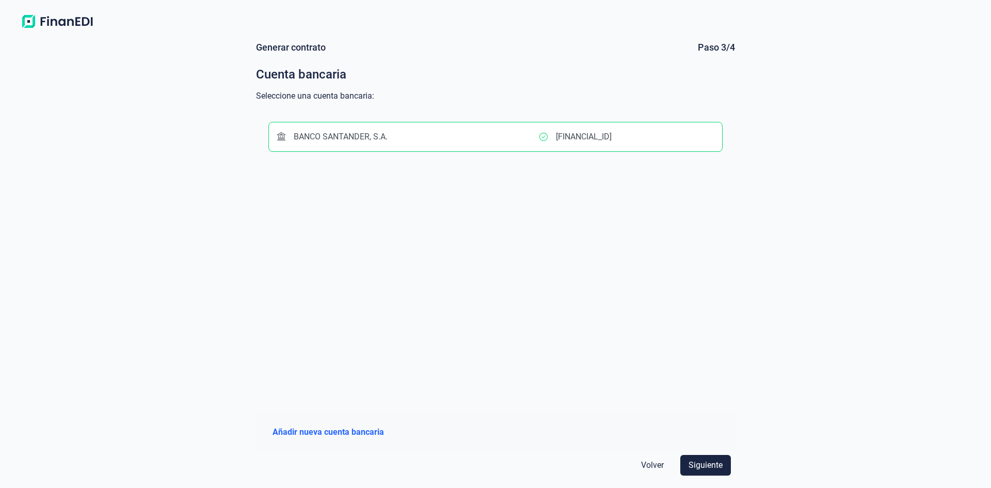
click at [583, 131] on p "[FINANCIAL_ID]" at bounding box center [584, 137] width 56 height 12
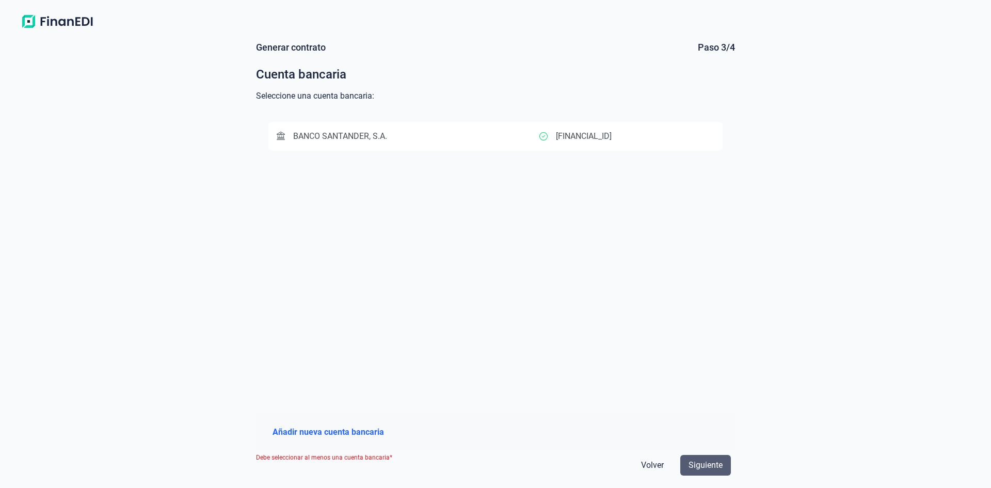
click at [691, 460] on span "Siguiente" at bounding box center [706, 465] width 34 height 12
click at [592, 137] on p "[FINANCIAL_ID]" at bounding box center [584, 136] width 56 height 12
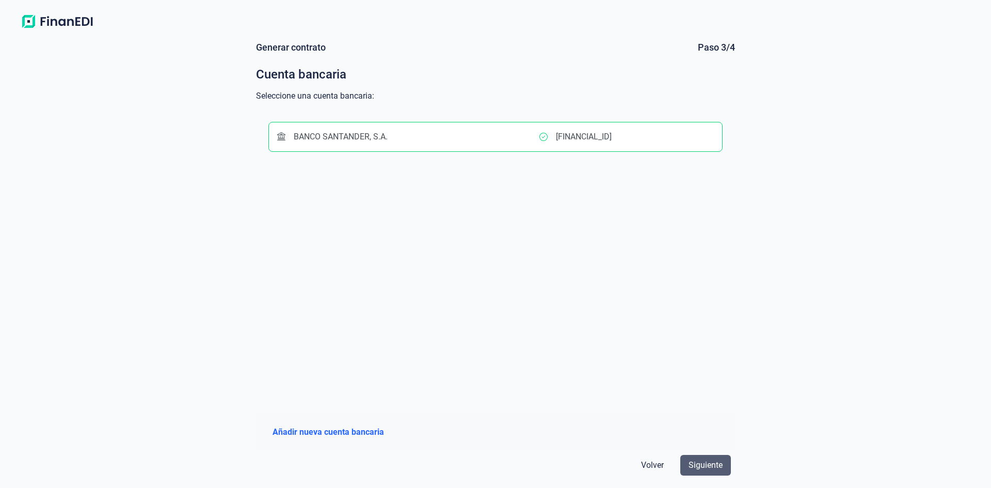
click at [713, 463] on span "Siguiente" at bounding box center [706, 465] width 34 height 12
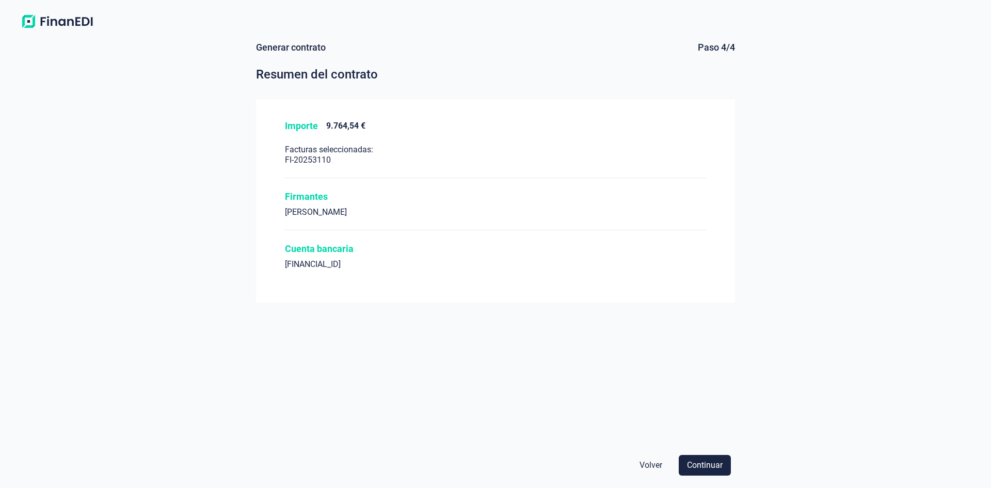
click at [713, 463] on span "Continuar" at bounding box center [705, 465] width 36 height 12
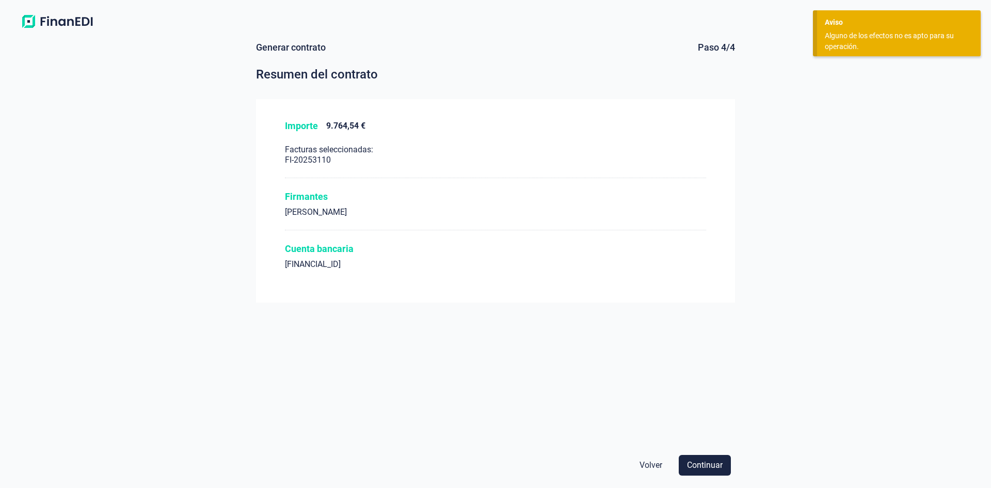
click at [525, 361] on div "Generar contrato Paso 4/4 Resumen del contrato Importe 9.764,54 € Facturas sele…" at bounding box center [495, 245] width 479 height 409
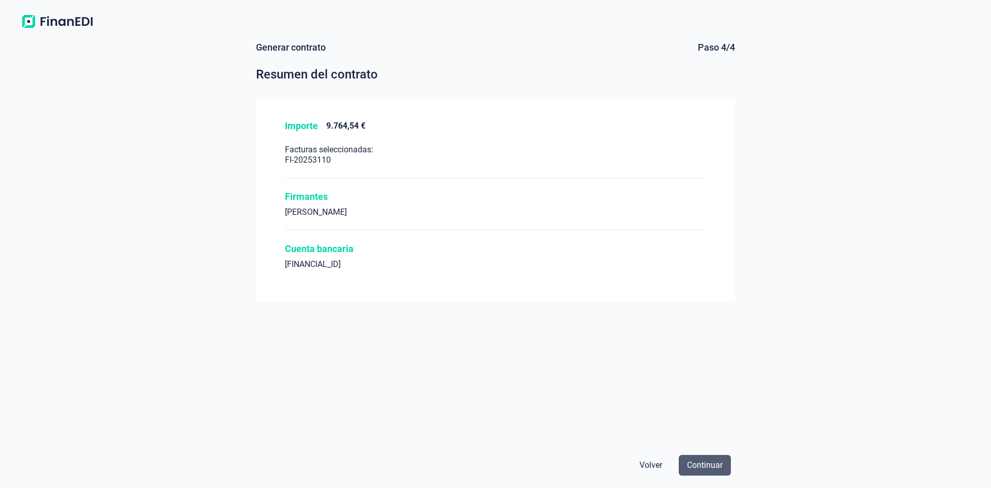
click at [716, 464] on span "Continuar" at bounding box center [705, 465] width 36 height 12
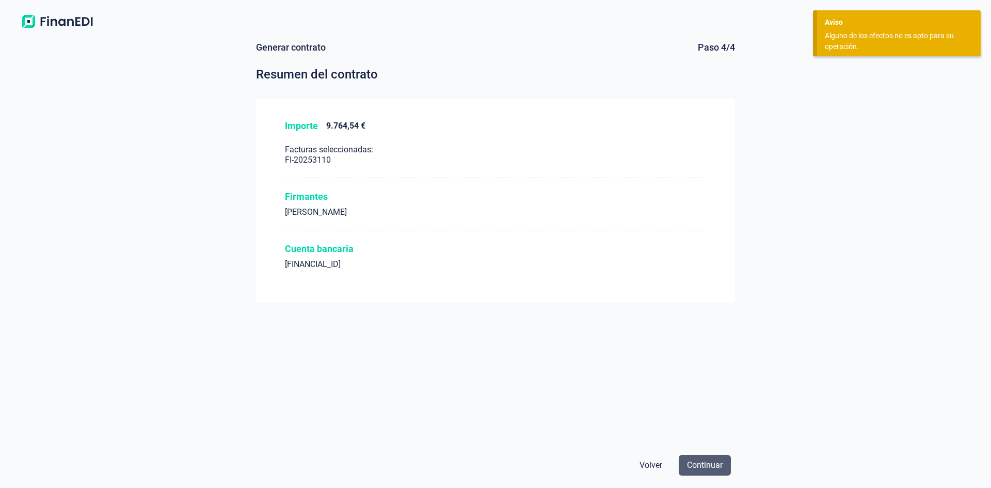
click at [706, 468] on span "Continuar" at bounding box center [705, 465] width 36 height 12
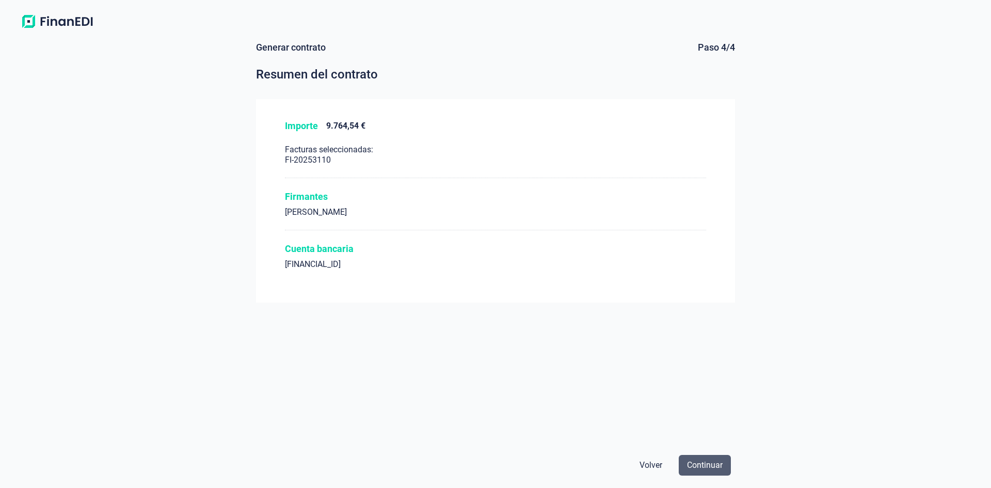
click at [716, 470] on span "Continuar" at bounding box center [705, 465] width 36 height 12
click at [707, 469] on span "Continuar" at bounding box center [705, 465] width 36 height 12
click at [653, 466] on span "Volver" at bounding box center [651, 465] width 23 height 12
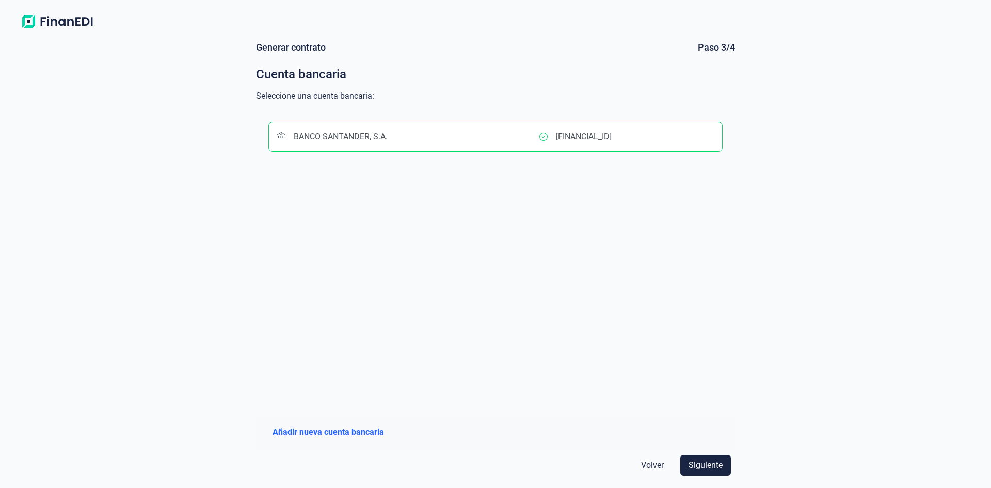
click at [653, 466] on span "Volver" at bounding box center [652, 465] width 23 height 12
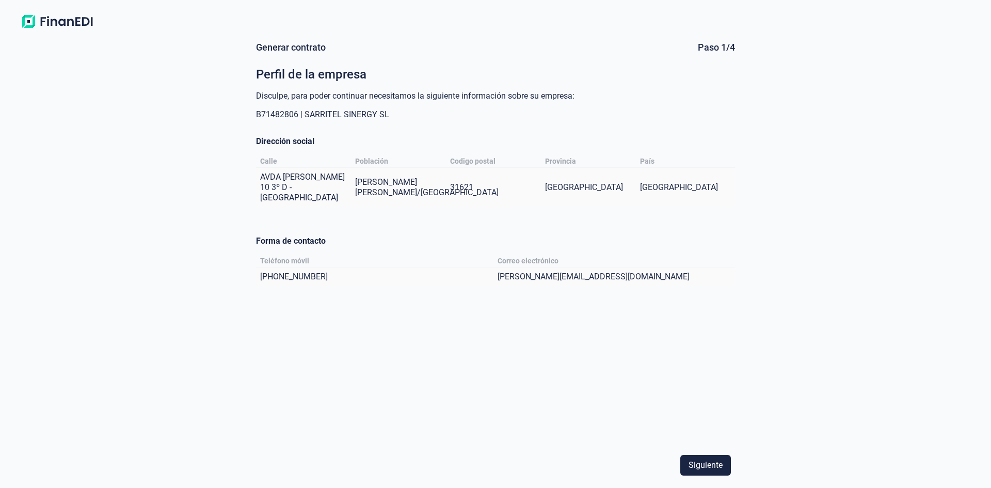
click at [606, 276] on div "[PERSON_NAME][EMAIL_ADDRESS][DOMAIN_NAME]" at bounding box center [614, 277] width 233 height 10
drag, startPoint x: 599, startPoint y: 276, endPoint x: 593, endPoint y: 276, distance: 6.7
click at [594, 276] on div "[PERSON_NAME][EMAIL_ADDRESS][DOMAIN_NAME]" at bounding box center [594, 277] width 192 height 10
click at [593, 276] on div "[PERSON_NAME][EMAIL_ADDRESS][DOMAIN_NAME]" at bounding box center [594, 277] width 192 height 10
click at [698, 461] on span "Siguiente" at bounding box center [706, 465] width 34 height 12
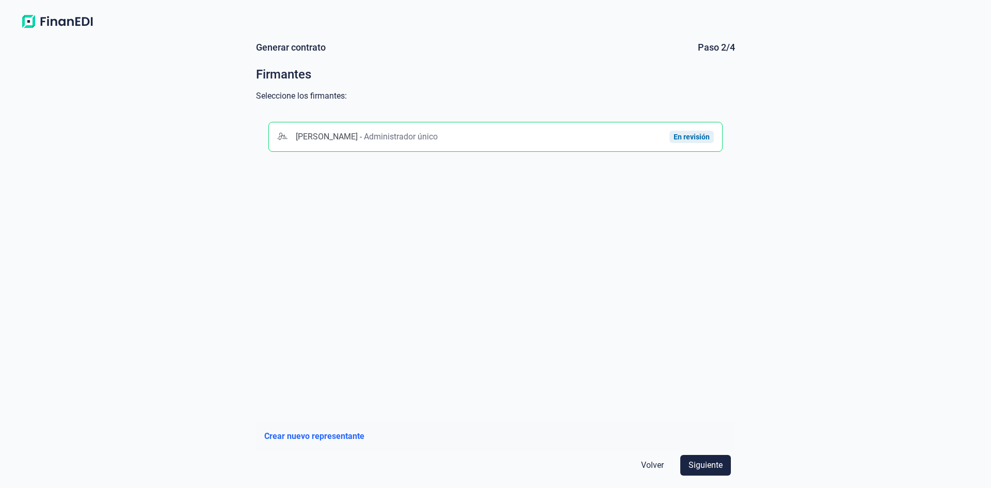
click at [438, 139] on span "Administrador único" at bounding box center [401, 137] width 74 height 10
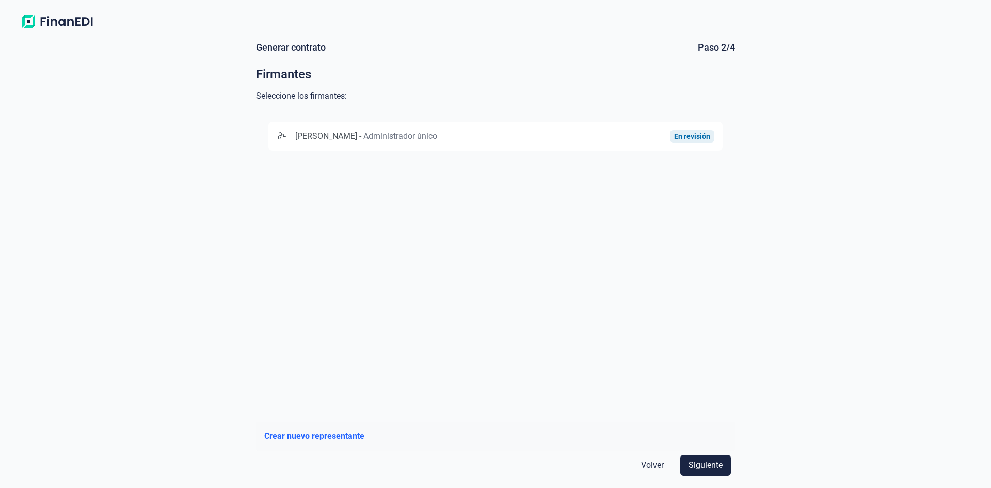
click at [698, 140] on div "En revisión" at bounding box center [692, 136] width 44 height 12
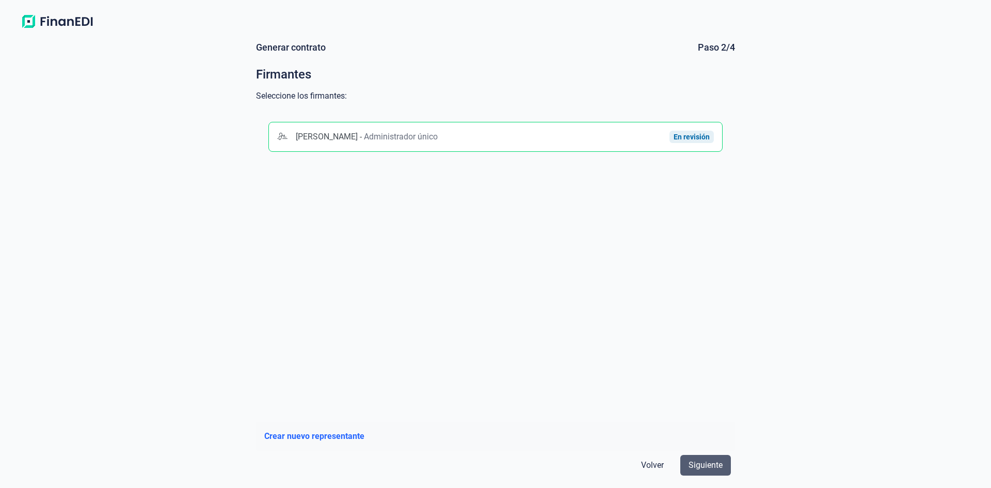
click at [700, 467] on span "Siguiente" at bounding box center [706, 465] width 34 height 12
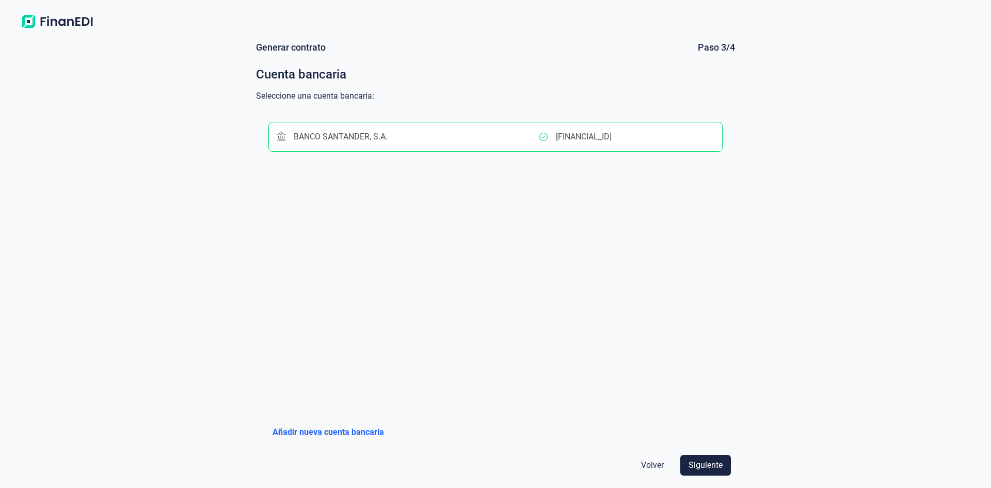
click at [699, 144] on button "BANCO SANTANDER, S.A. [FINANCIAL_ID]" at bounding box center [495, 137] width 454 height 30
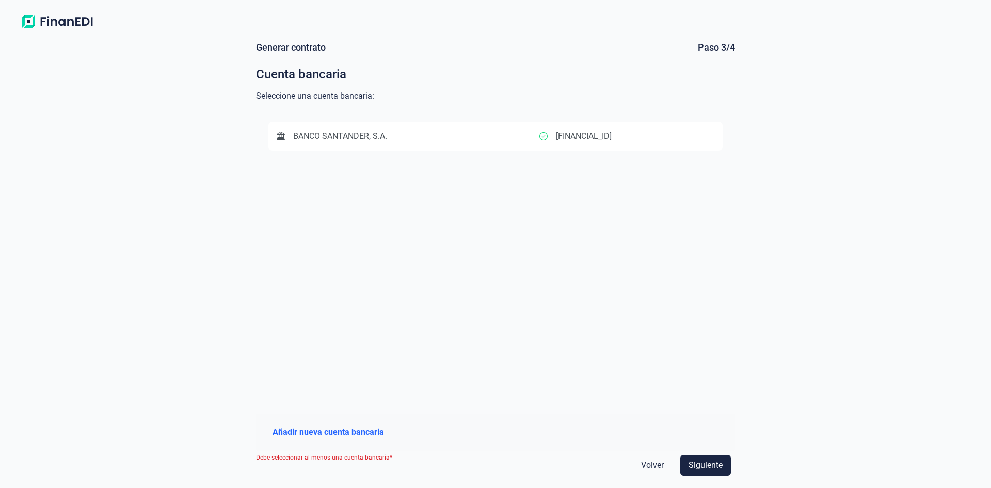
click at [677, 147] on button "BANCO SANTANDER, S.A. [FINANCIAL_ID]" at bounding box center [495, 136] width 454 height 29
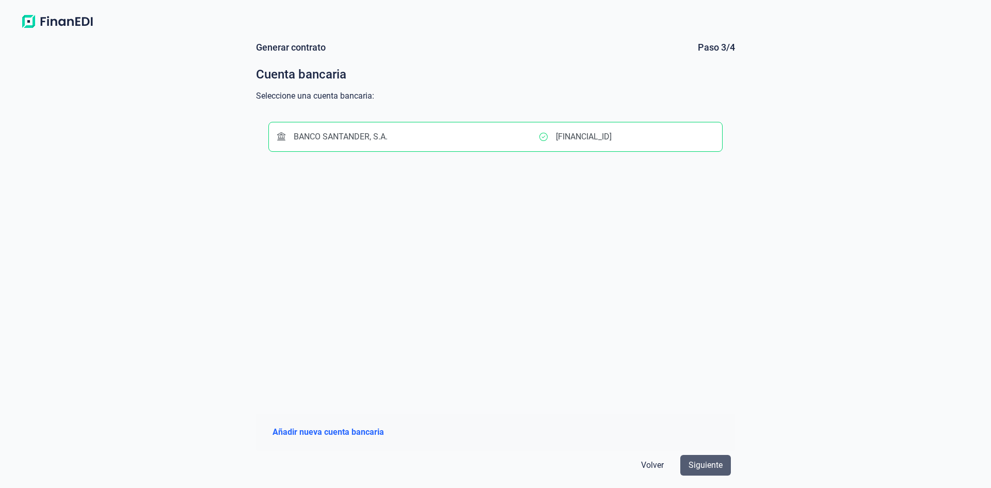
click at [702, 466] on span "Siguiente" at bounding box center [706, 465] width 34 height 12
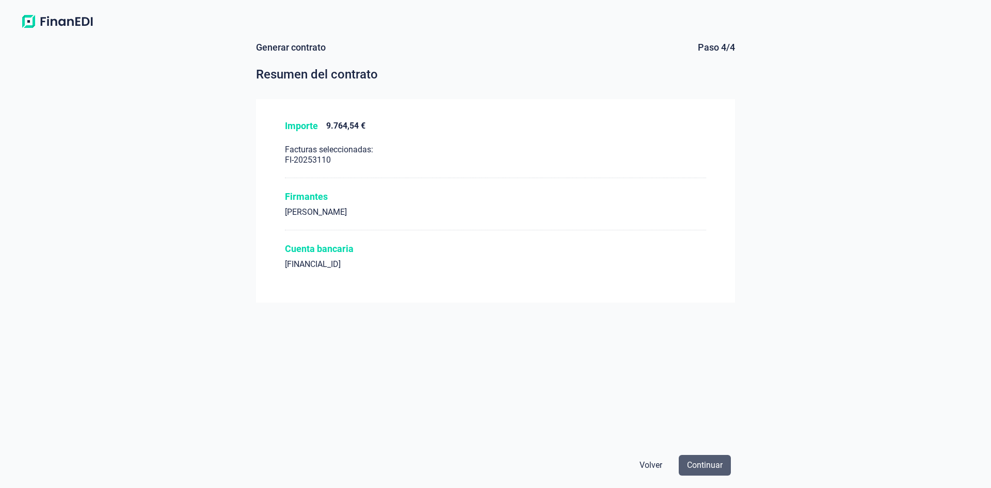
click at [698, 467] on span "Continuar" at bounding box center [705, 465] width 36 height 12
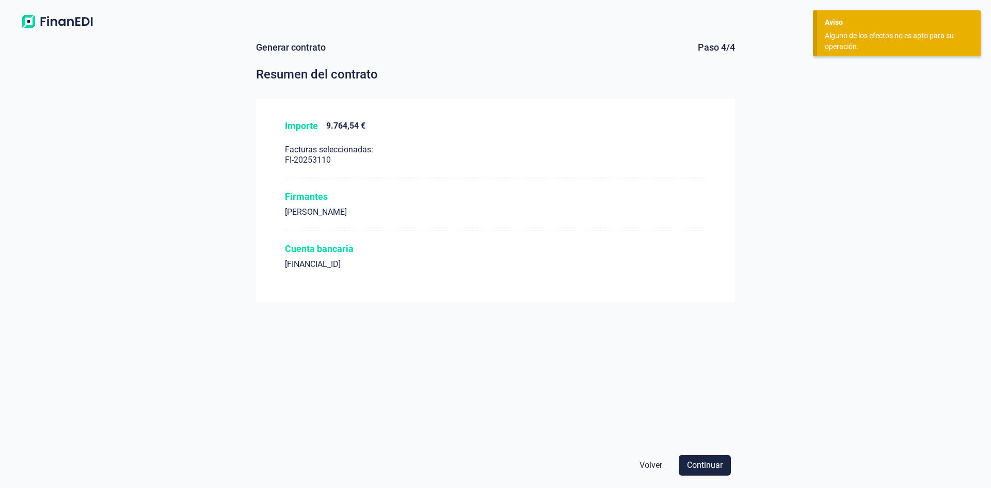
click at [652, 471] on span "Volver" at bounding box center [651, 465] width 23 height 12
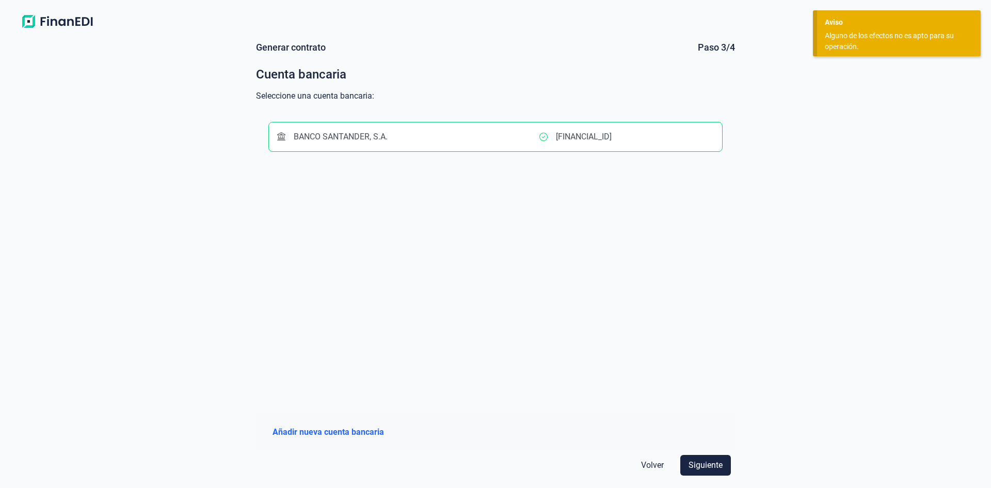
click at [612, 133] on p "[FINANCIAL_ID]" at bounding box center [584, 137] width 56 height 12
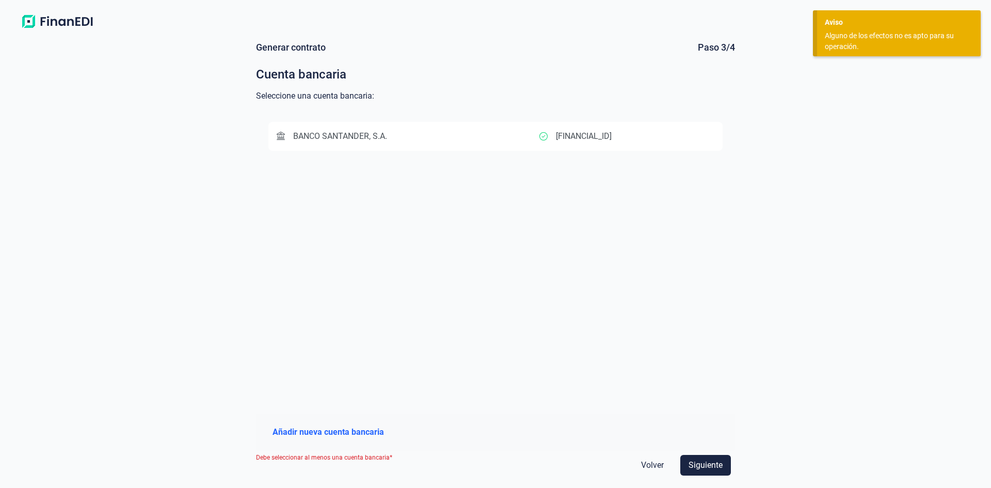
click at [674, 130] on button "BANCO SANTANDER, S.A. [FINANCIAL_ID]" at bounding box center [495, 136] width 454 height 29
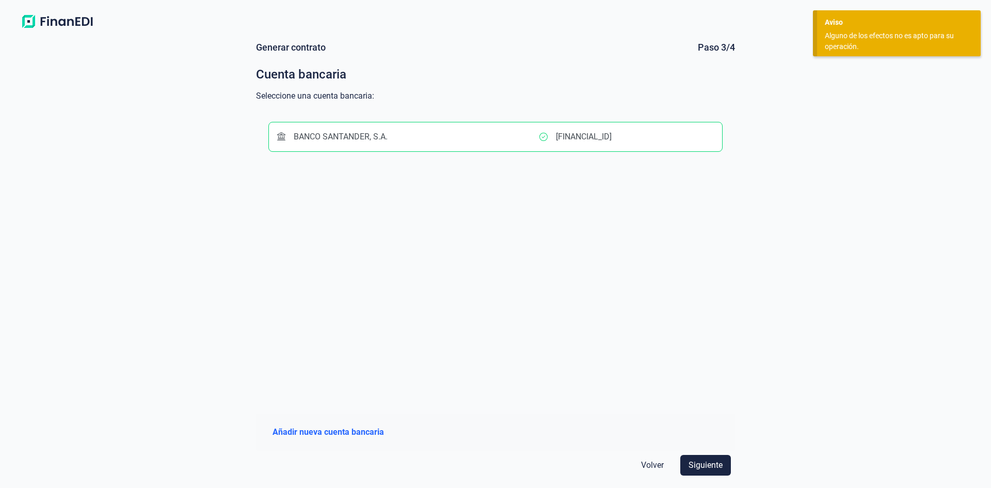
click at [341, 432] on span "Añadir nueva cuenta bancaria" at bounding box center [329, 432] width 112 height 12
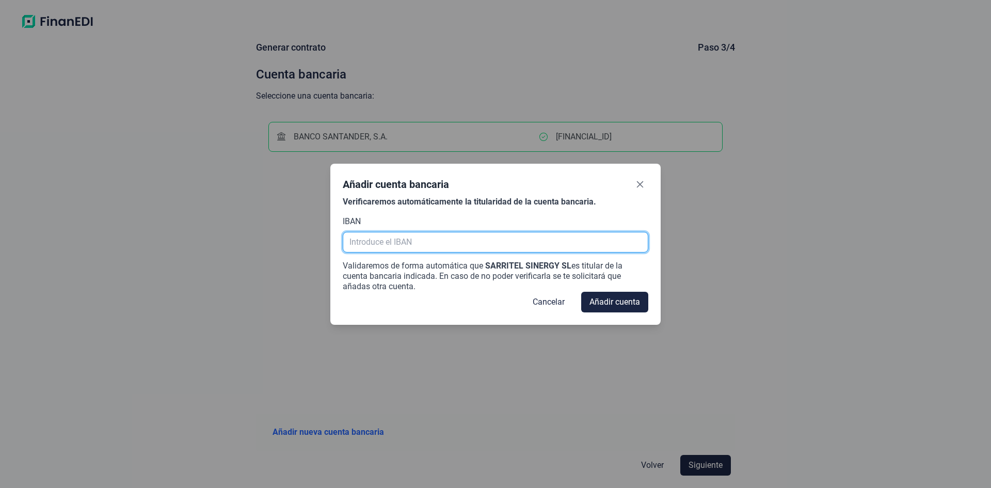
click at [451, 237] on input "text" at bounding box center [496, 242] width 306 height 21
type input "e"
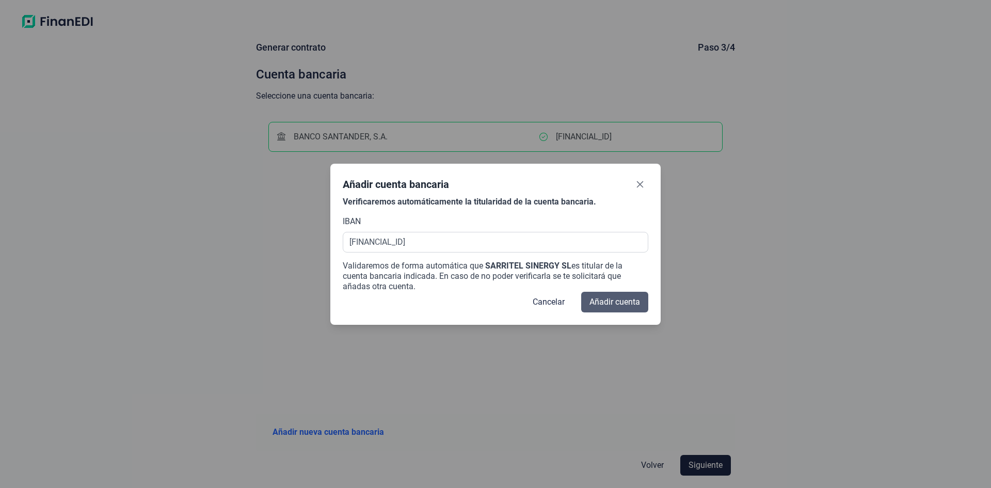
type input "[FINANCIAL_ID]"
click at [608, 301] on span "Añadir cuenta" at bounding box center [615, 302] width 51 height 12
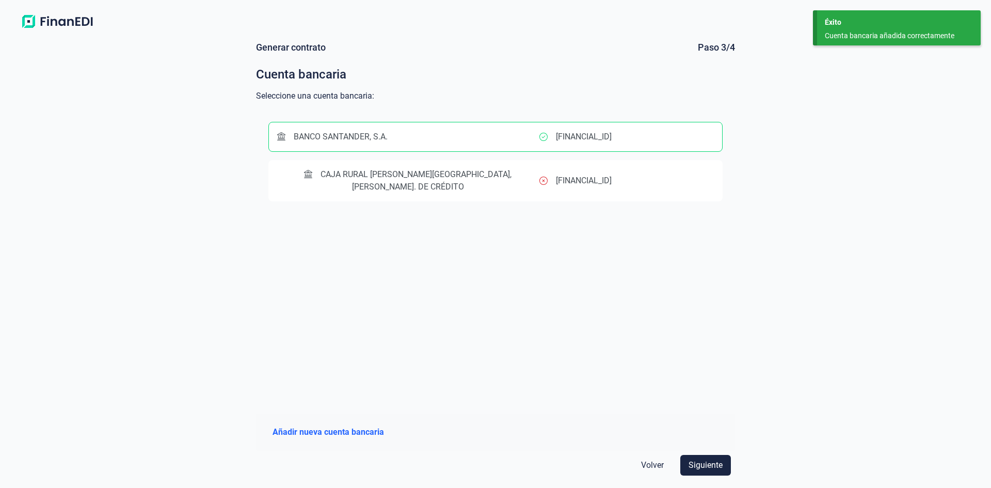
click at [674, 175] on div "[FINANCIAL_ID]" at bounding box center [627, 181] width 175 height 12
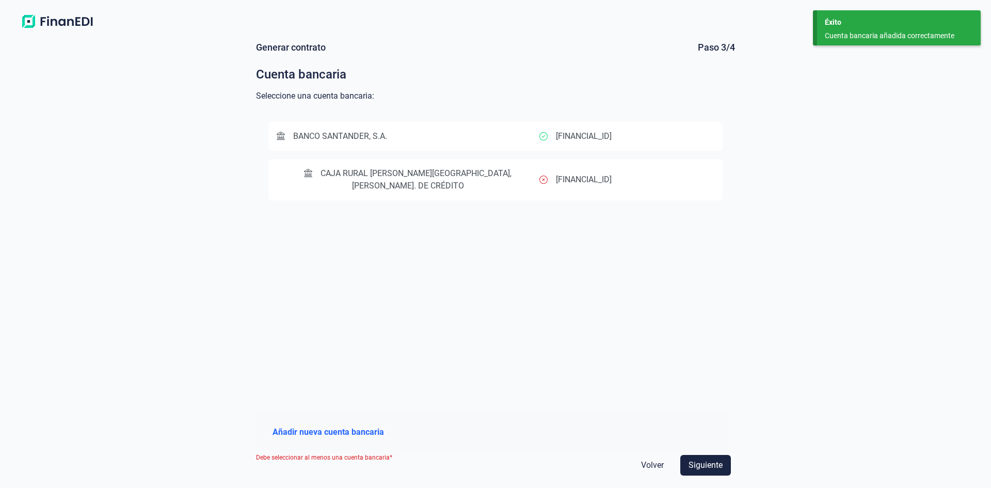
click at [586, 180] on button "CAJA RURAL [PERSON_NAME][GEOGRAPHIC_DATA], [PERSON_NAME]. DE CRÉDITO [FINANCIAL…" at bounding box center [495, 179] width 454 height 41
click at [543, 176] on icon at bounding box center [544, 180] width 8 height 8
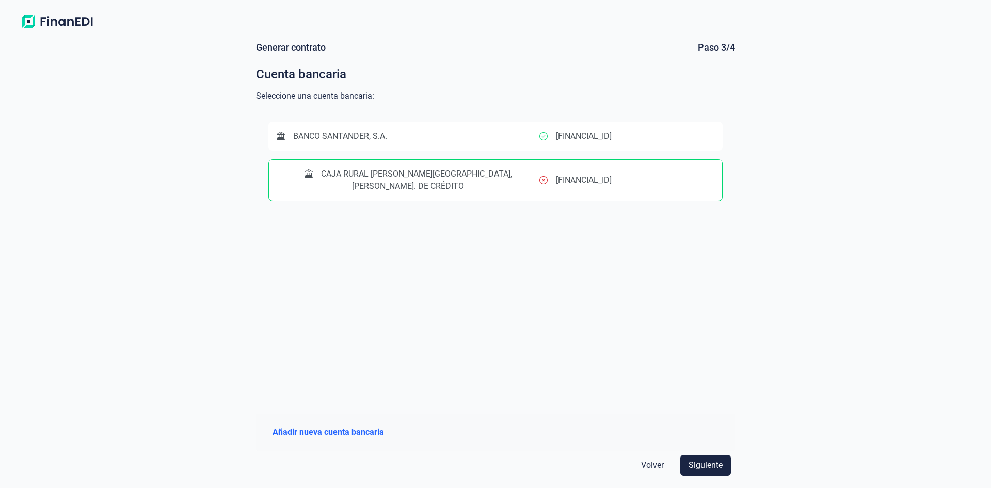
click at [335, 430] on span "Añadir nueva cuenta bancaria" at bounding box center [329, 432] width 112 height 12
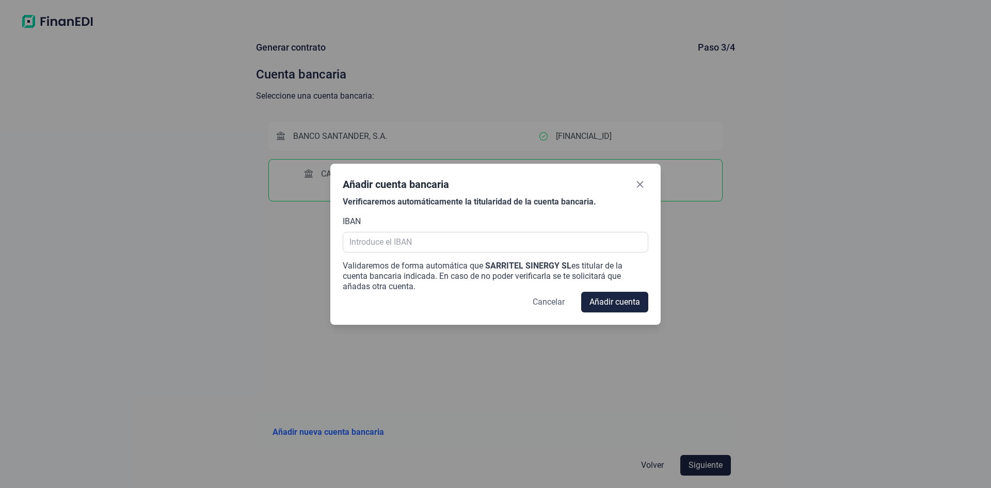
click at [543, 303] on span "Cancelar" at bounding box center [549, 302] width 32 height 12
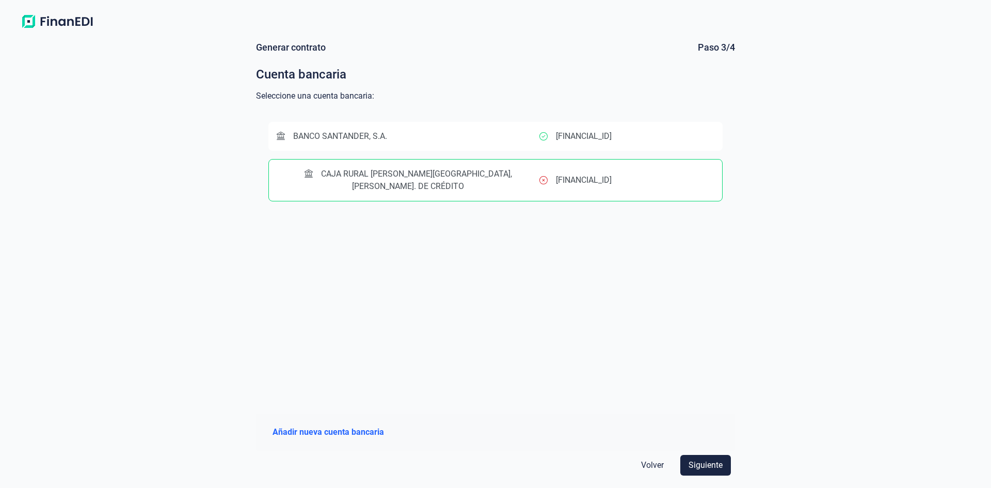
click at [542, 176] on icon at bounding box center [544, 180] width 8 height 8
click at [591, 137] on p "[FINANCIAL_ID]" at bounding box center [584, 136] width 56 height 12
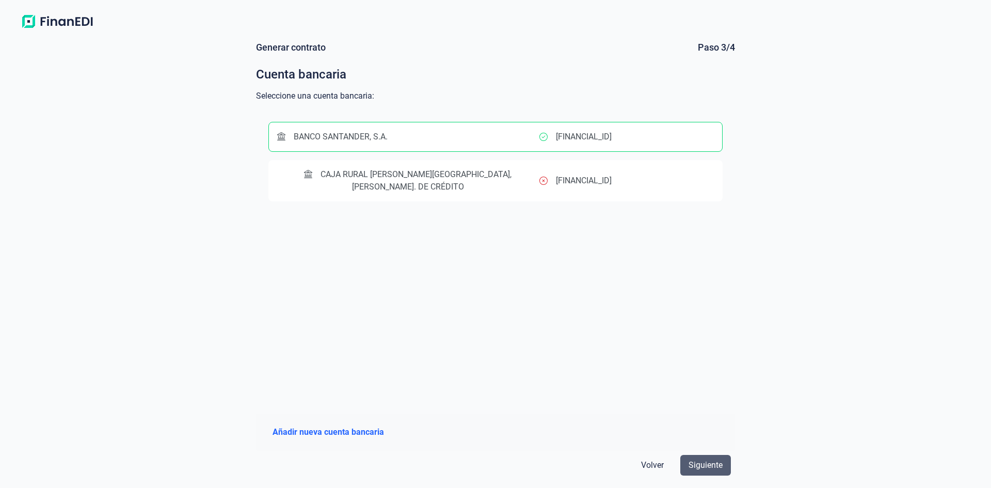
click at [699, 474] on button "Siguiente" at bounding box center [706, 465] width 51 height 21
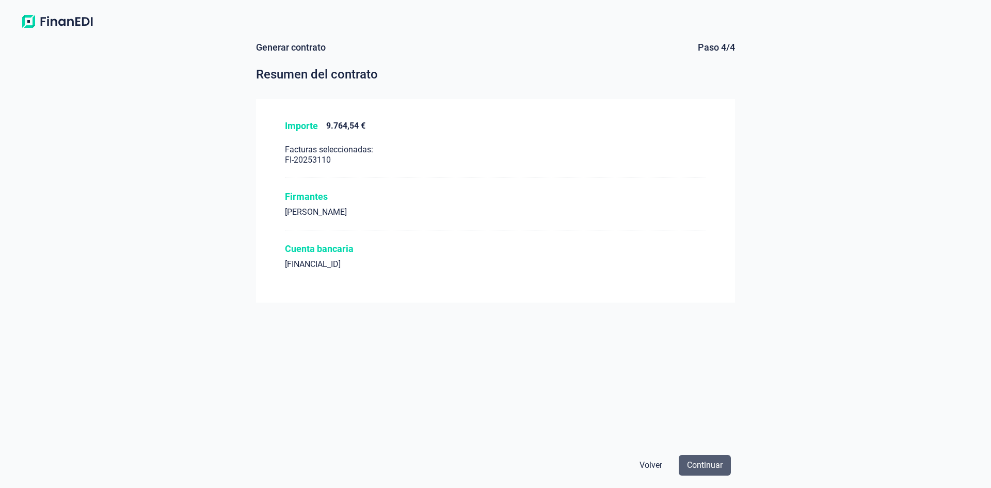
click at [713, 468] on span "Continuar" at bounding box center [705, 465] width 36 height 12
